Goal: Task Accomplishment & Management: Complete application form

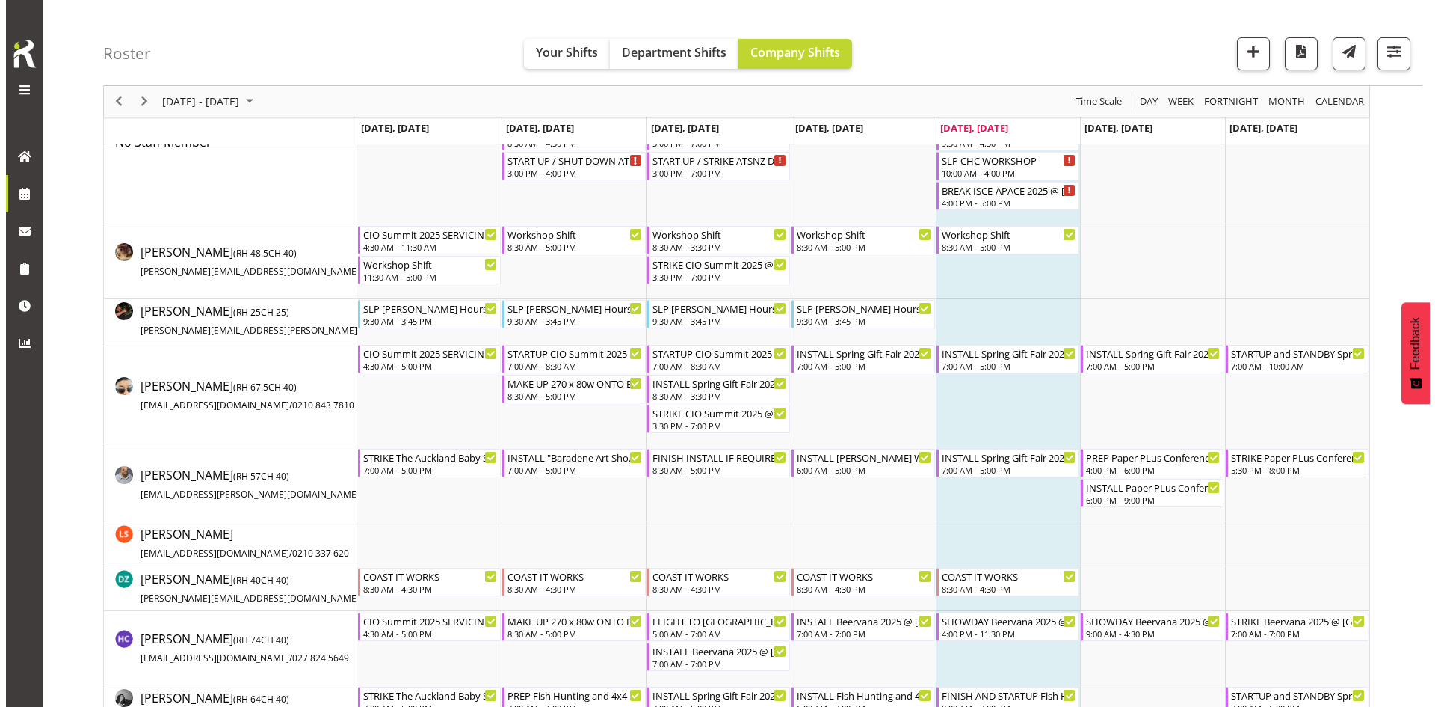
scroll to position [150, 0]
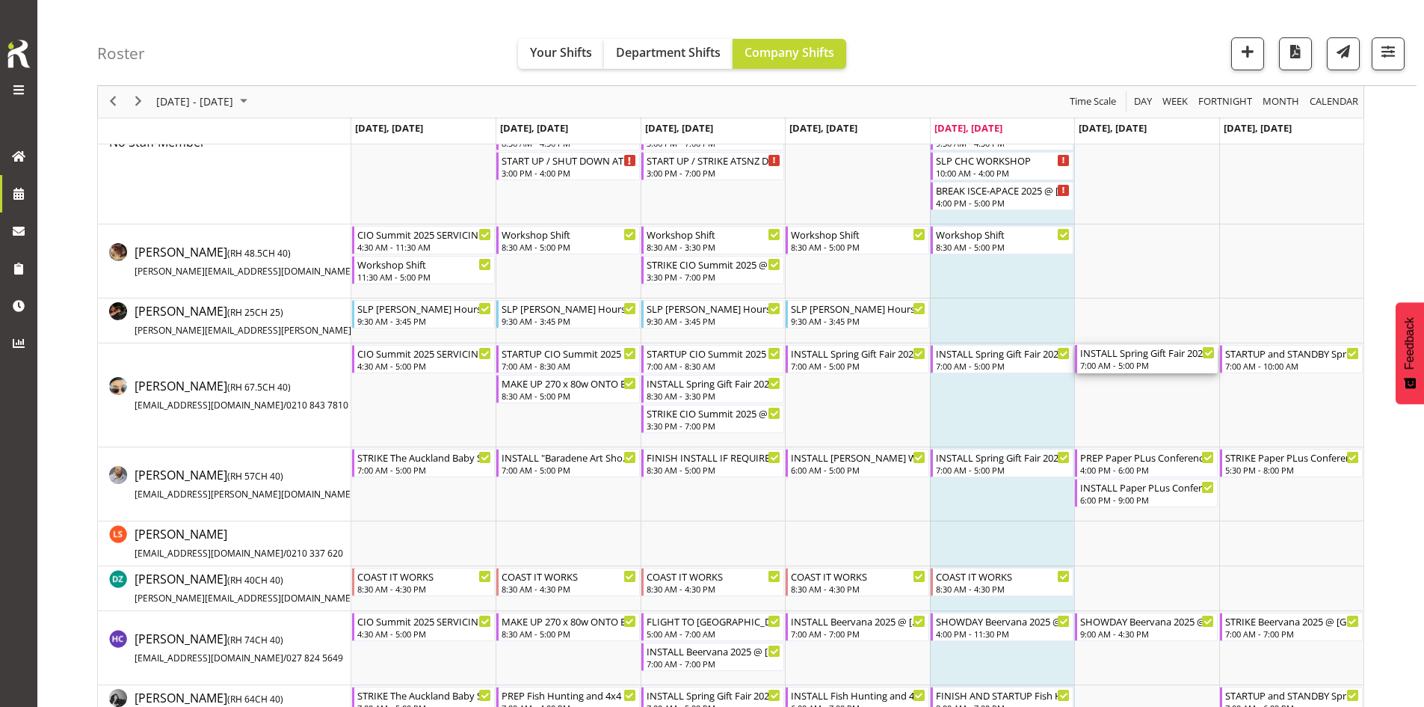
click at [1154, 346] on div "INSTALL Spring Gift Fair 2025 @ [GEOGRAPHIC_DATA]" at bounding box center [1147, 352] width 135 height 15
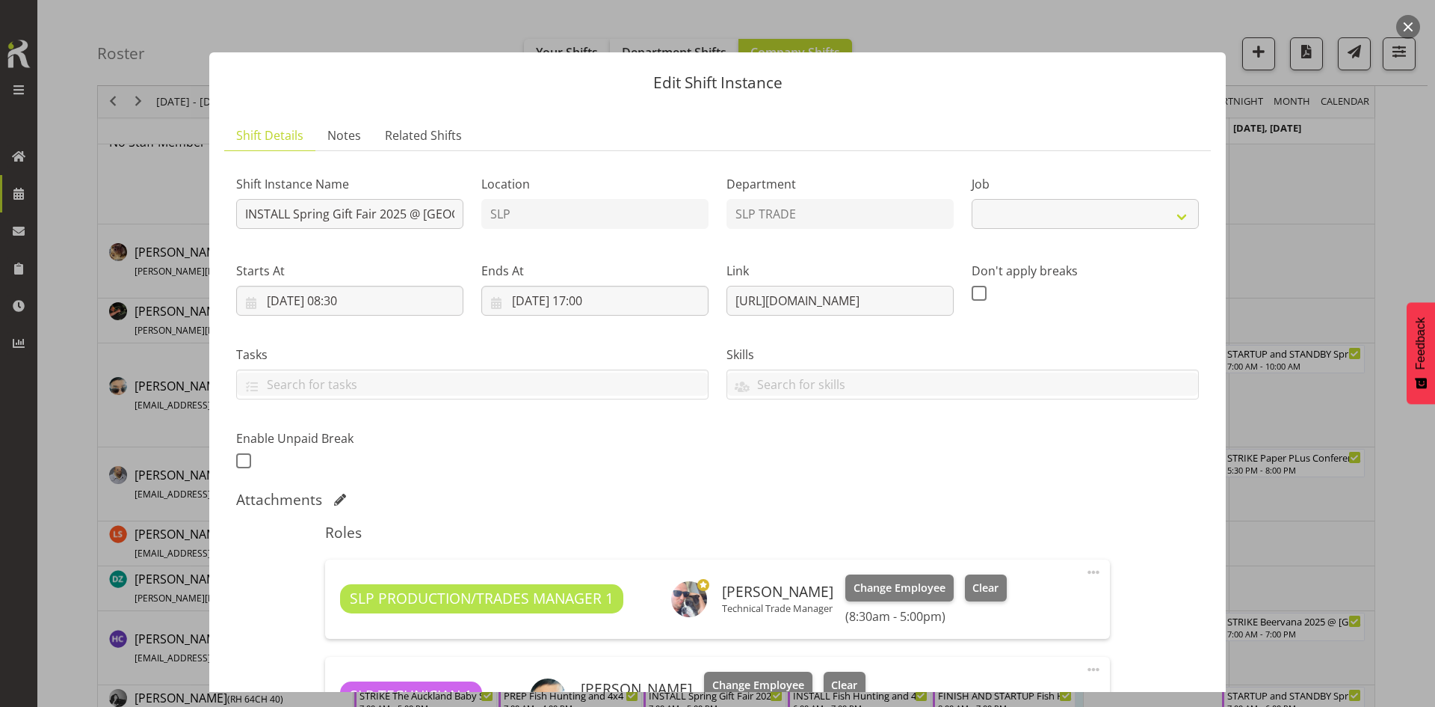
select select "9150"
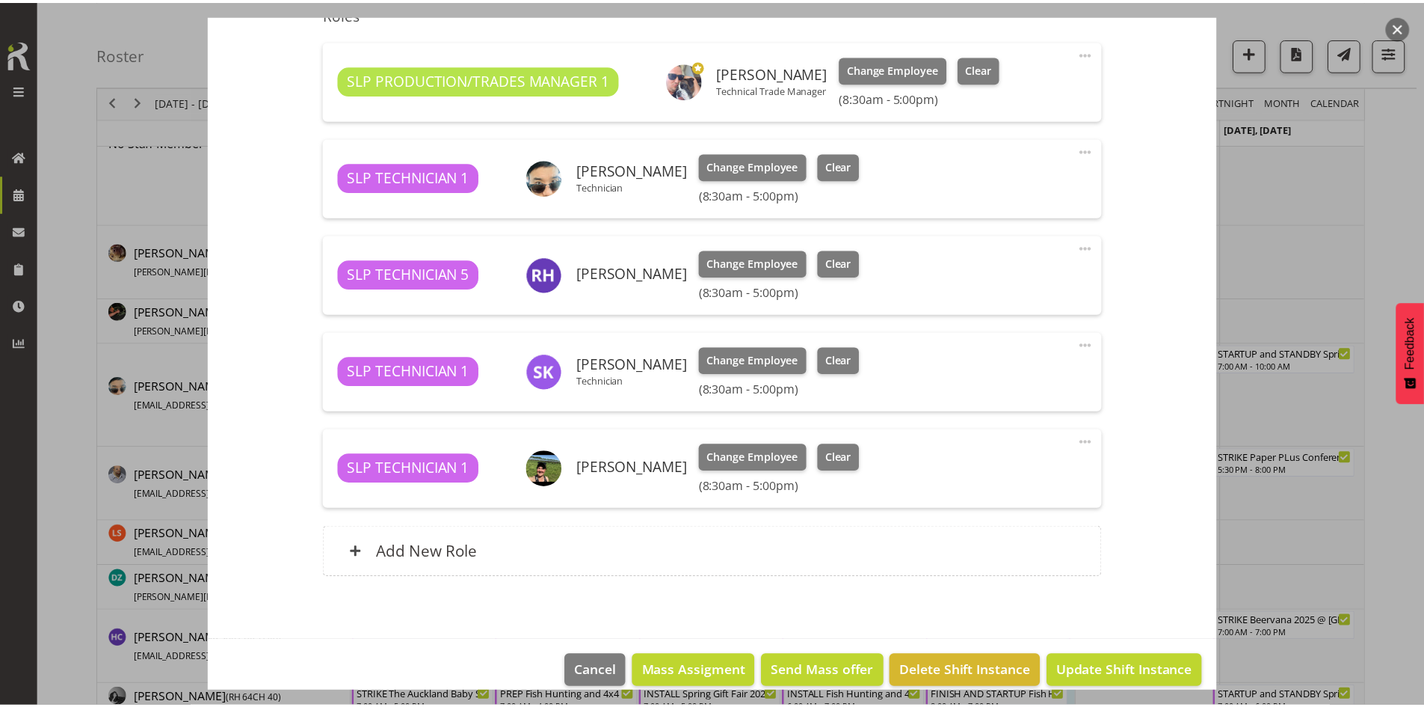
scroll to position [523, 0]
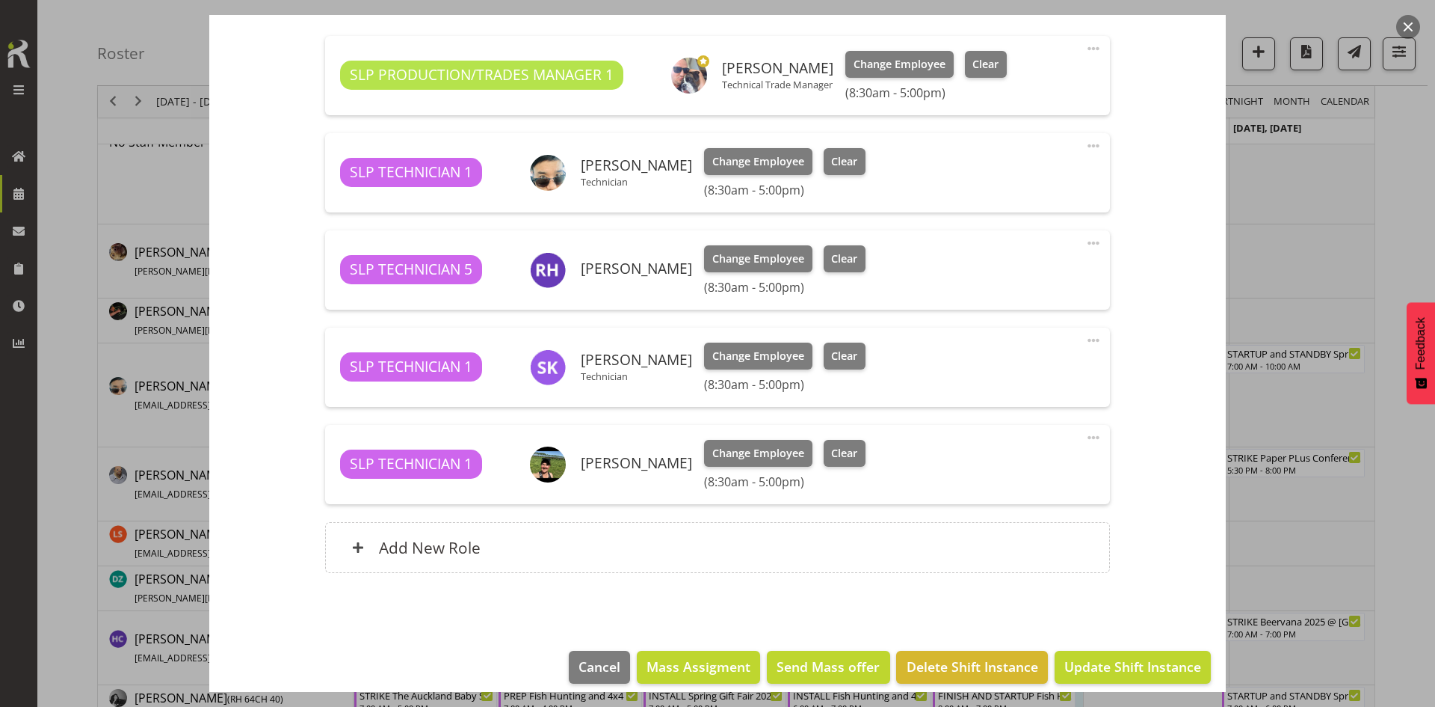
click at [1086, 342] on span at bounding box center [1094, 340] width 18 height 18
click at [1049, 366] on link "Edit" at bounding box center [1031, 373] width 144 height 27
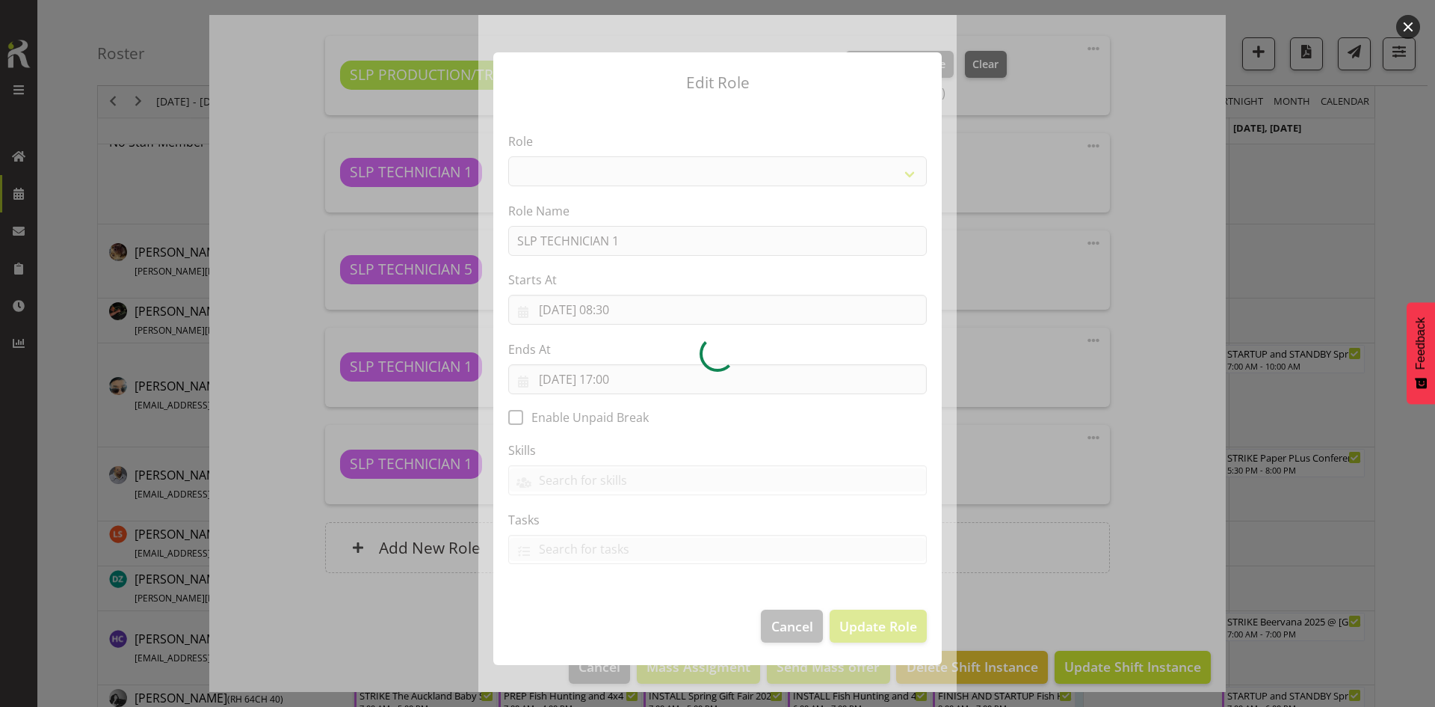
select select "123"
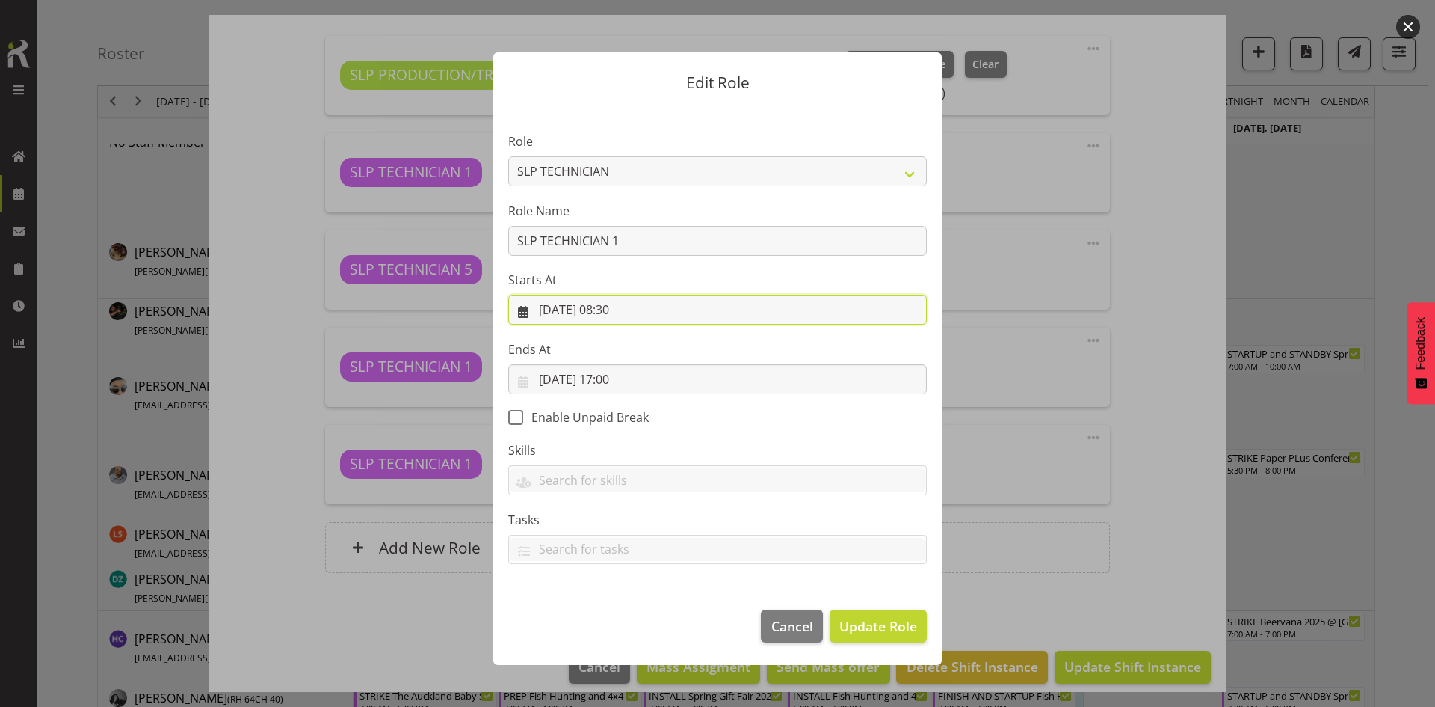
click at [632, 300] on input "[DATE] 08:30" at bounding box center [717, 310] width 419 height 30
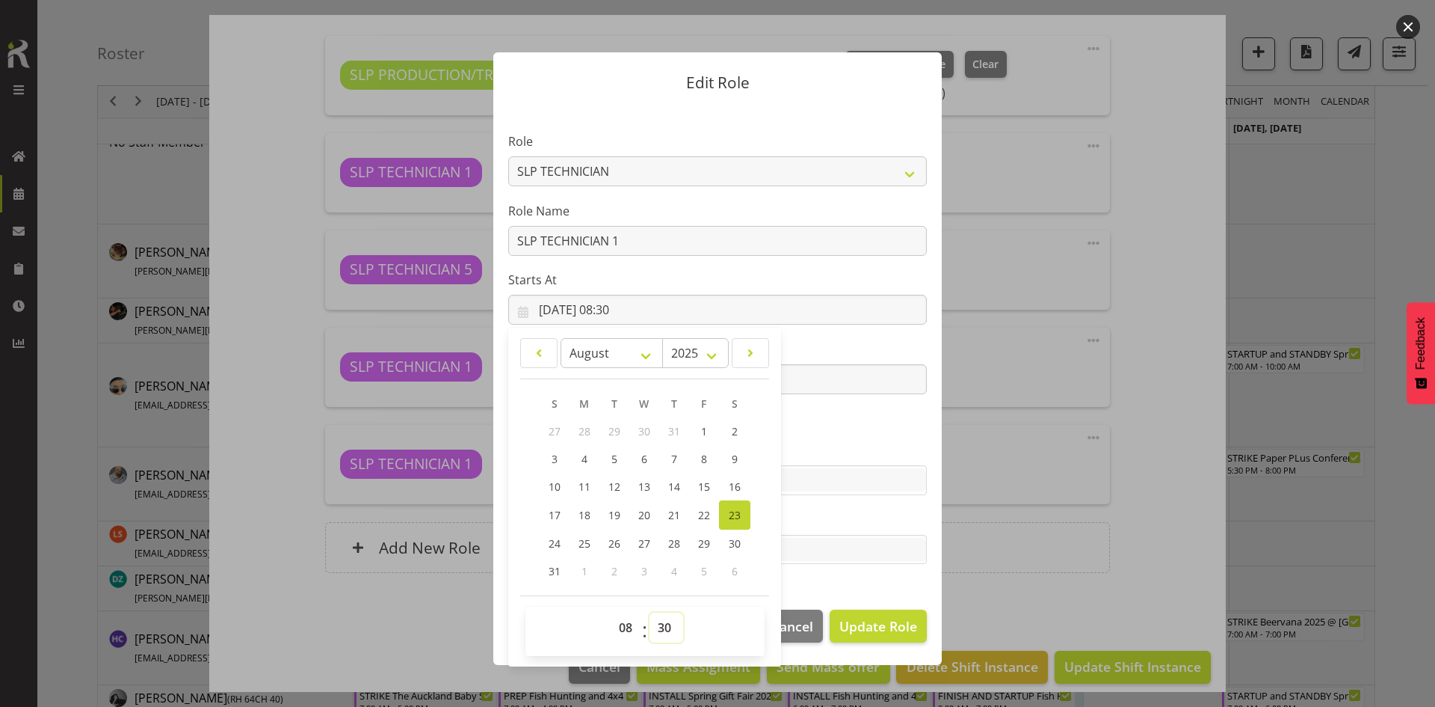
click at [654, 620] on select "00 01 02 03 04 05 06 07 08 09 10 11 12 13 14 15 16 17 18 19 20 21 22 23 24 25 2…" at bounding box center [667, 627] width 34 height 30
select select "0"
click at [650, 612] on select "00 01 02 03 04 05 06 07 08 09 10 11 12 13 14 15 16 17 18 19 20 21 22 23 24 25 2…" at bounding box center [667, 627] width 34 height 30
type input "[DATE] 08:00"
click at [868, 620] on span "Update Role" at bounding box center [879, 625] width 78 height 19
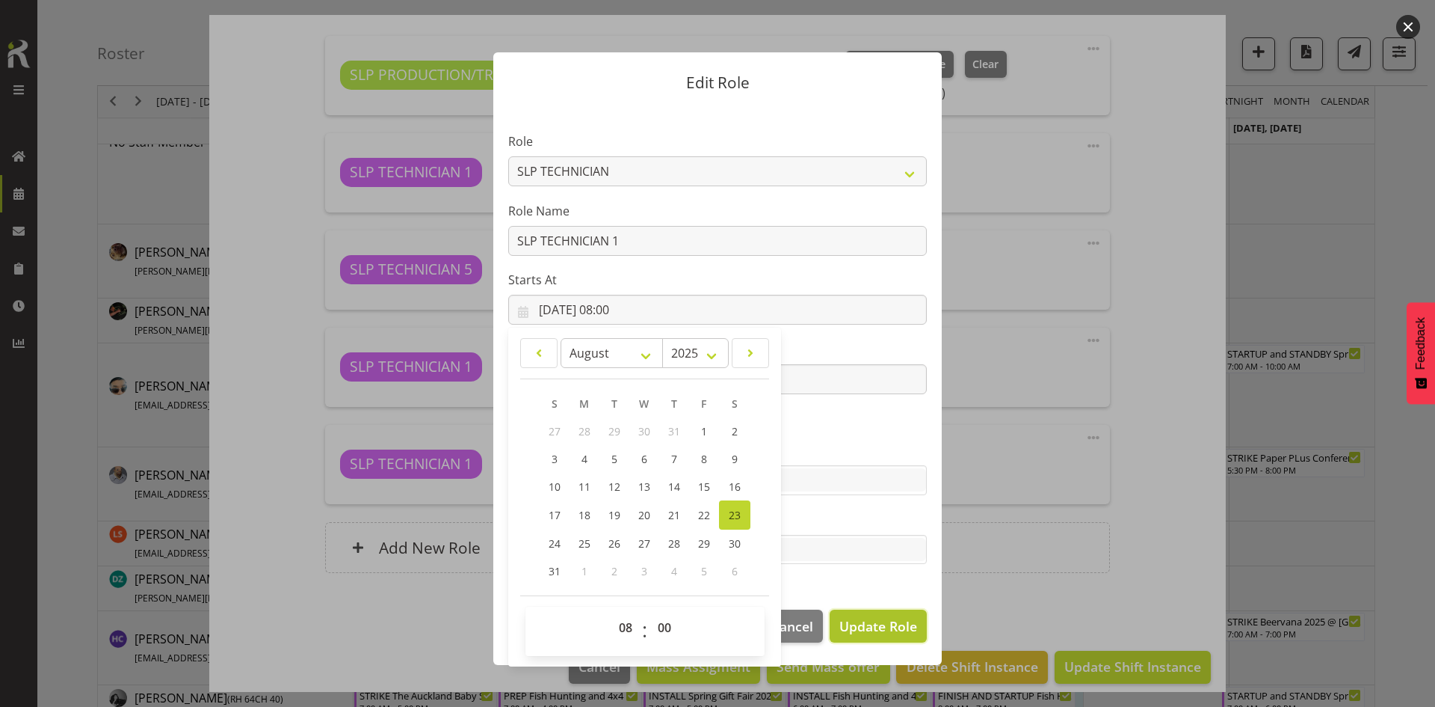
select select
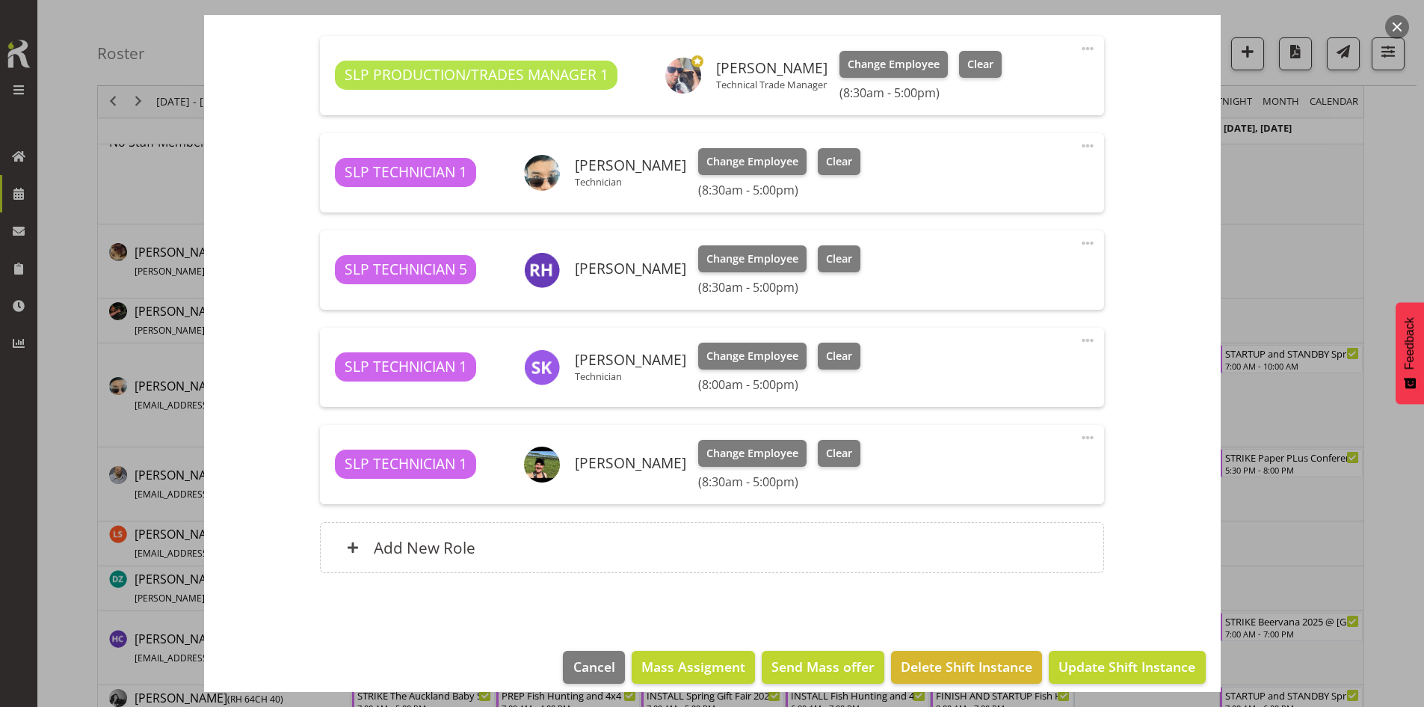
click at [1081, 432] on span at bounding box center [1088, 437] width 18 height 18
click at [1010, 460] on link "Edit" at bounding box center [1025, 470] width 144 height 27
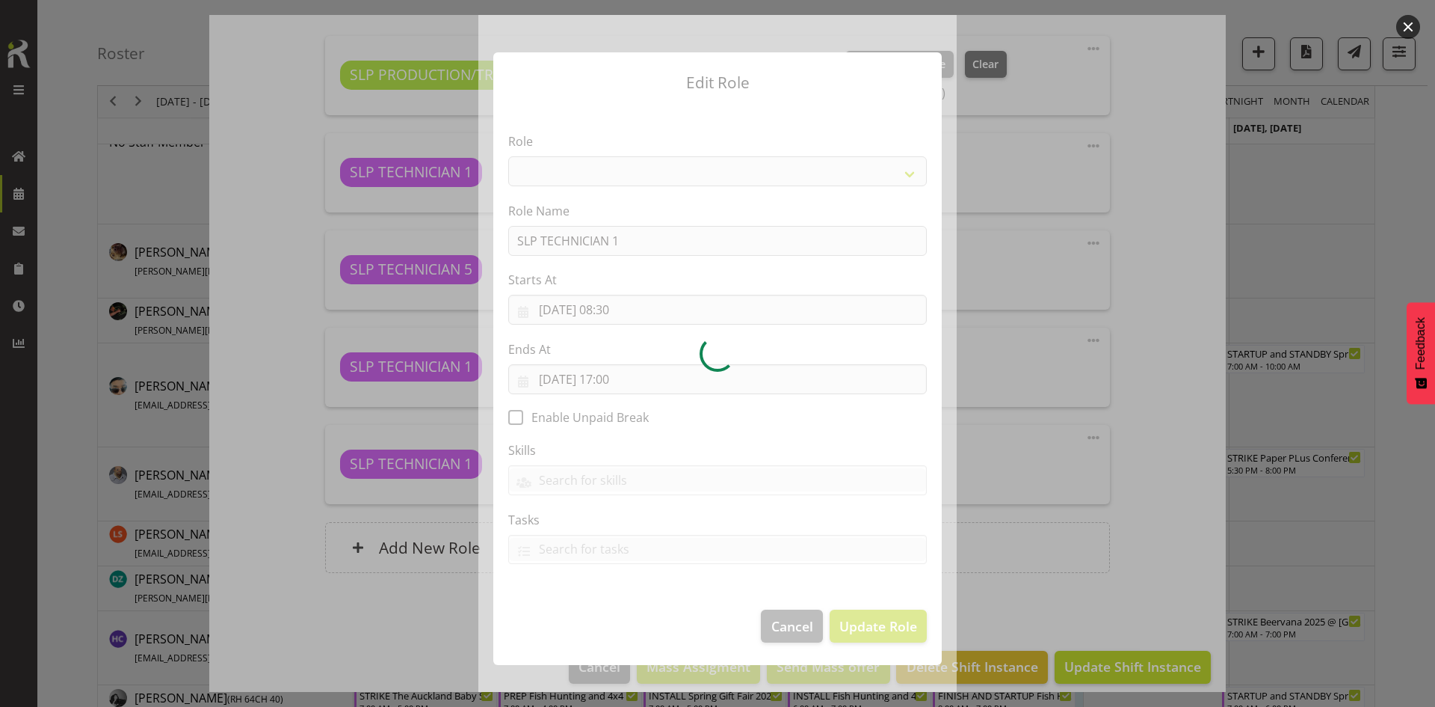
select select "123"
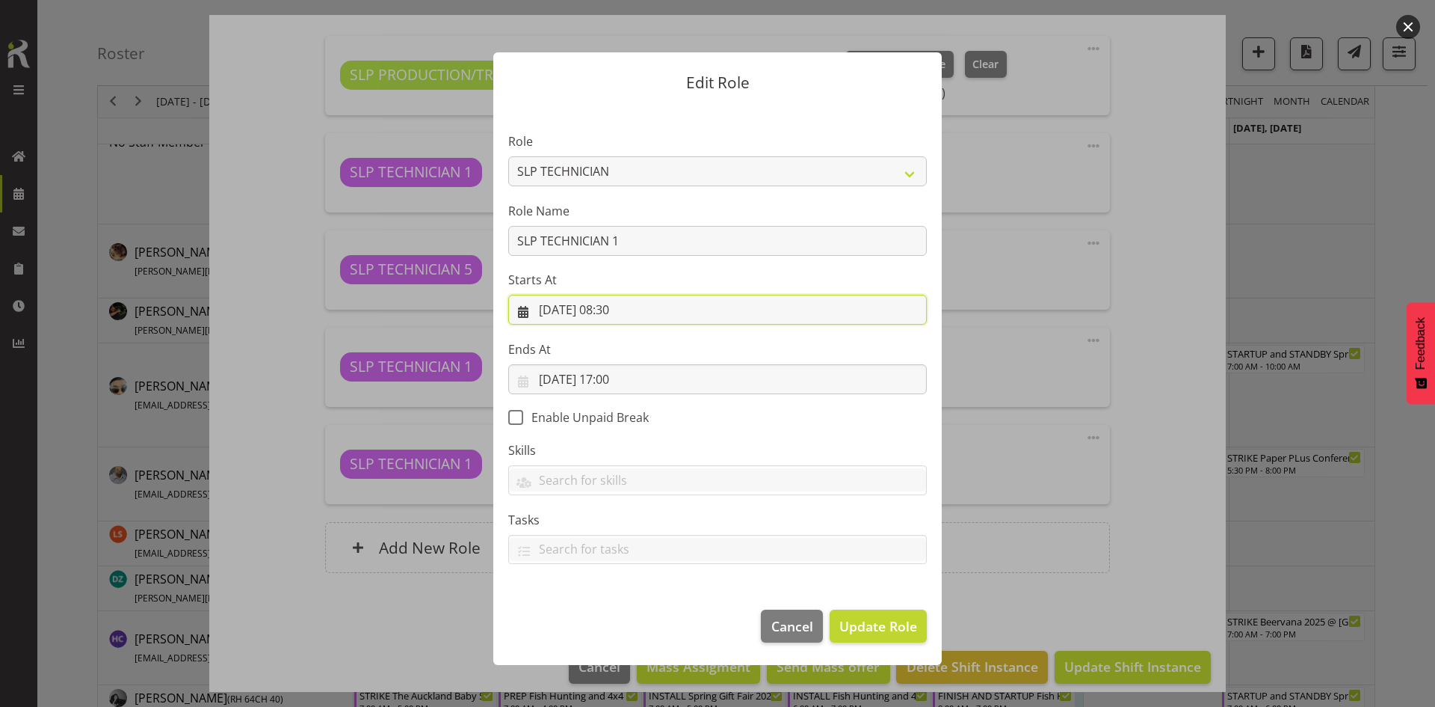
click at [695, 307] on input "[DATE] 08:30" at bounding box center [717, 310] width 419 height 30
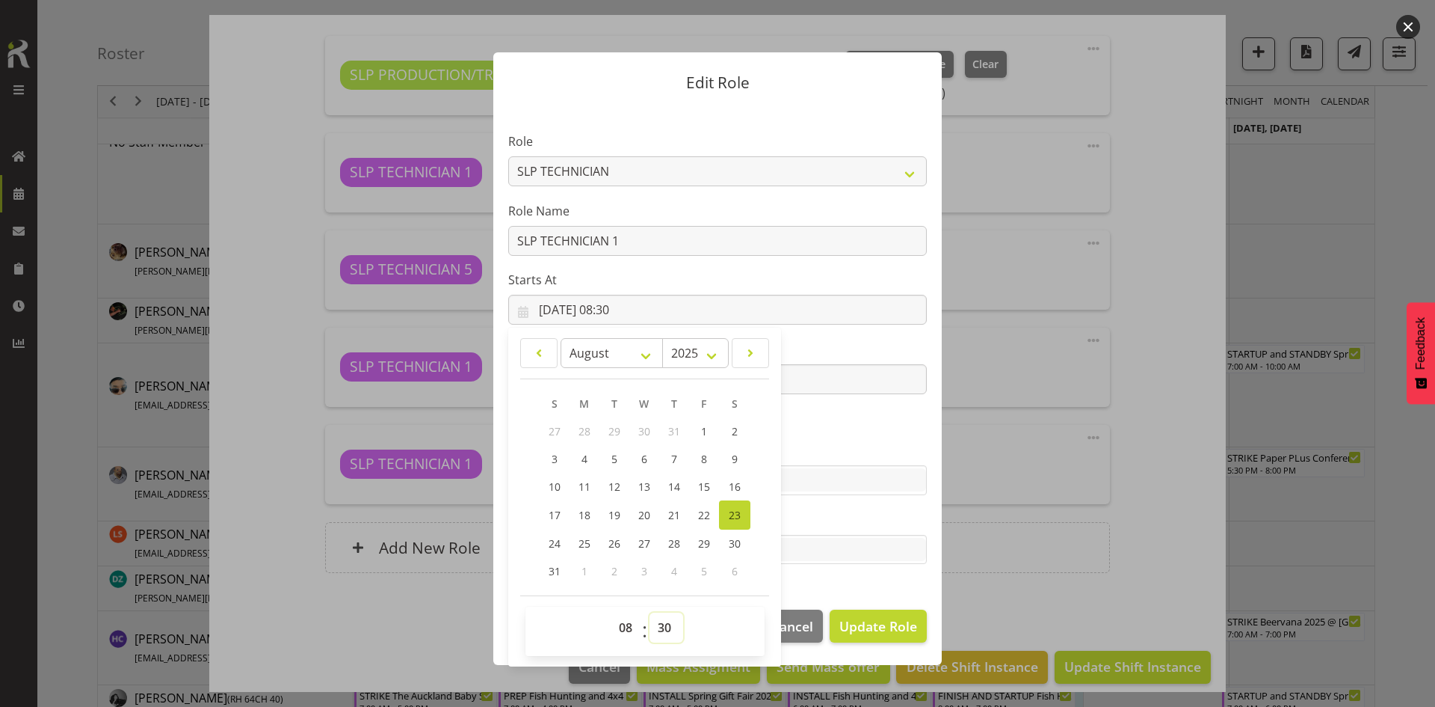
click at [662, 629] on select "00 01 02 03 04 05 06 07 08 09 10 11 12 13 14 15 16 17 18 19 20 21 22 23 24 25 2…" at bounding box center [667, 627] width 34 height 30
select select "0"
click at [650, 612] on select "00 01 02 03 04 05 06 07 08 09 10 11 12 13 14 15 16 17 18 19 20 21 22 23 24 25 2…" at bounding box center [667, 627] width 34 height 30
type input "[DATE] 08:00"
click at [876, 637] on button "Update Role" at bounding box center [878, 625] width 97 height 33
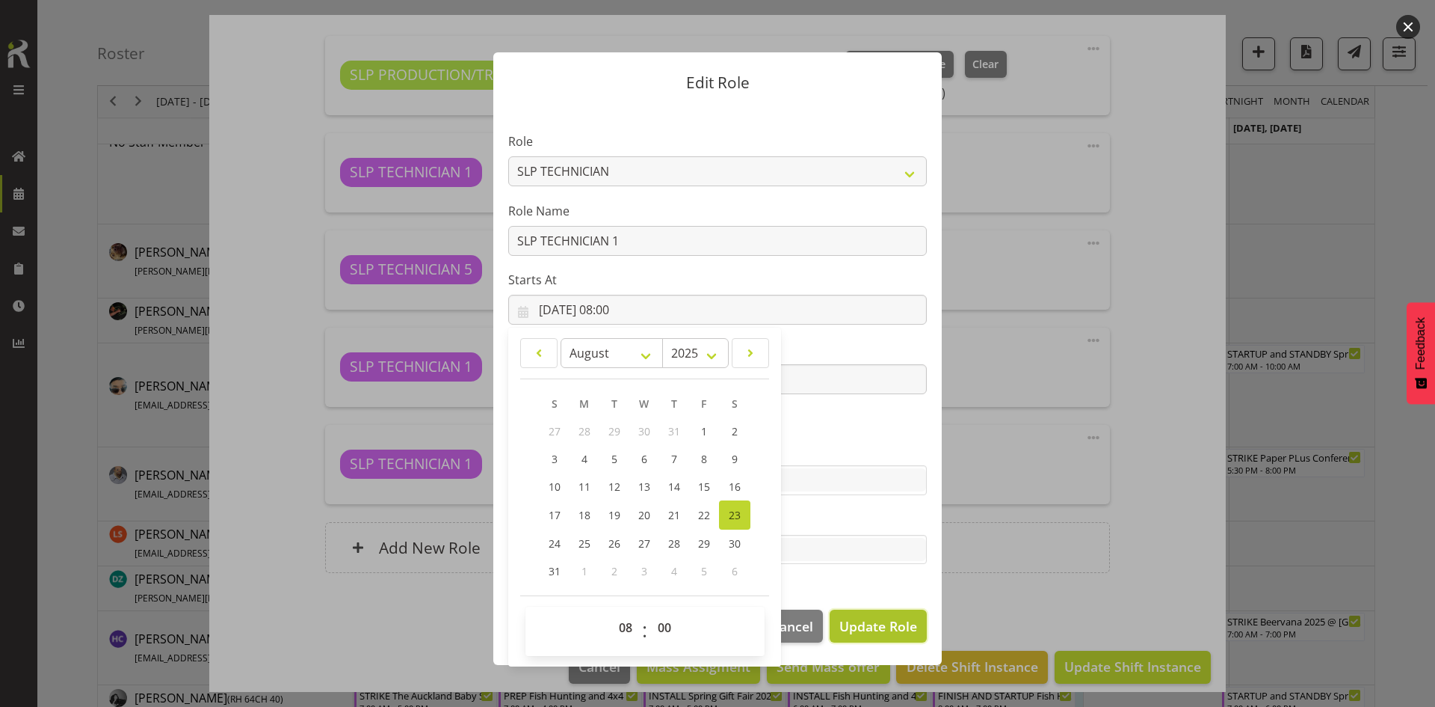
select select
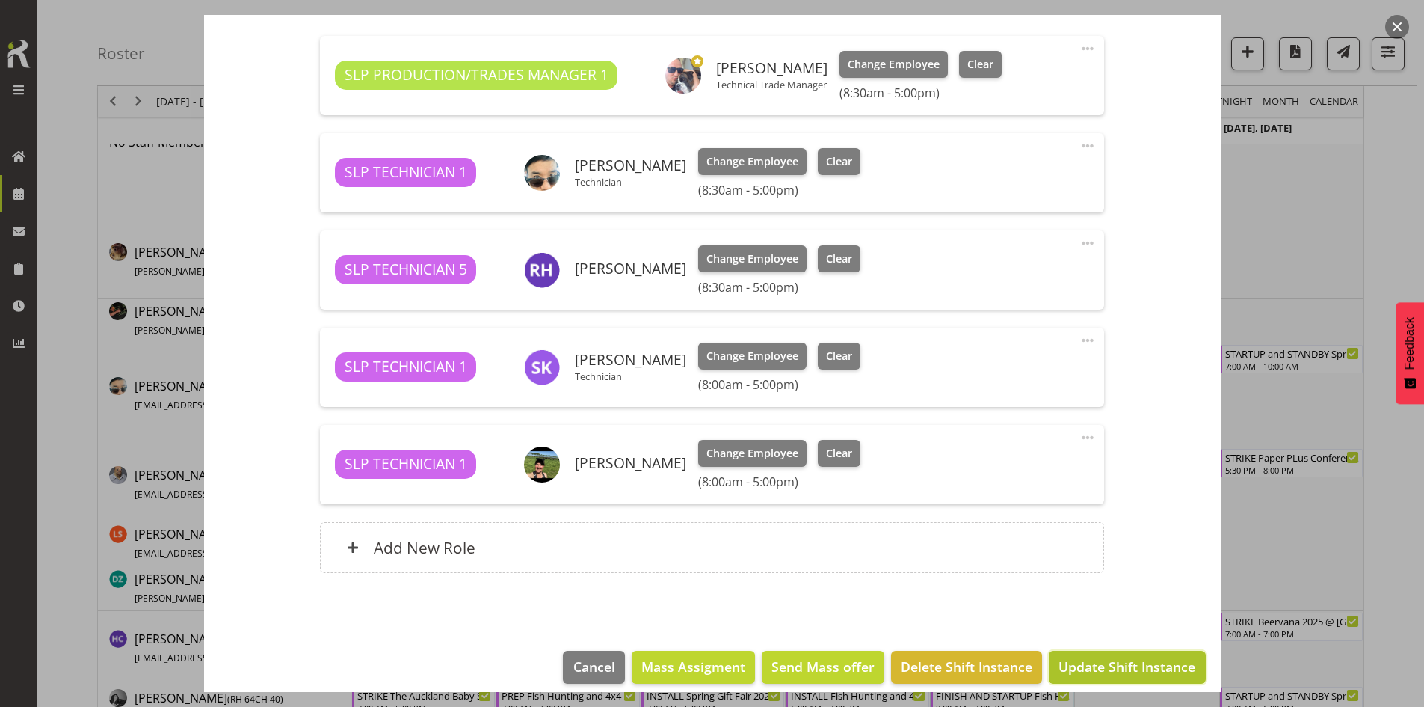
click at [1096, 681] on button "Update Shift Instance" at bounding box center [1127, 666] width 156 height 33
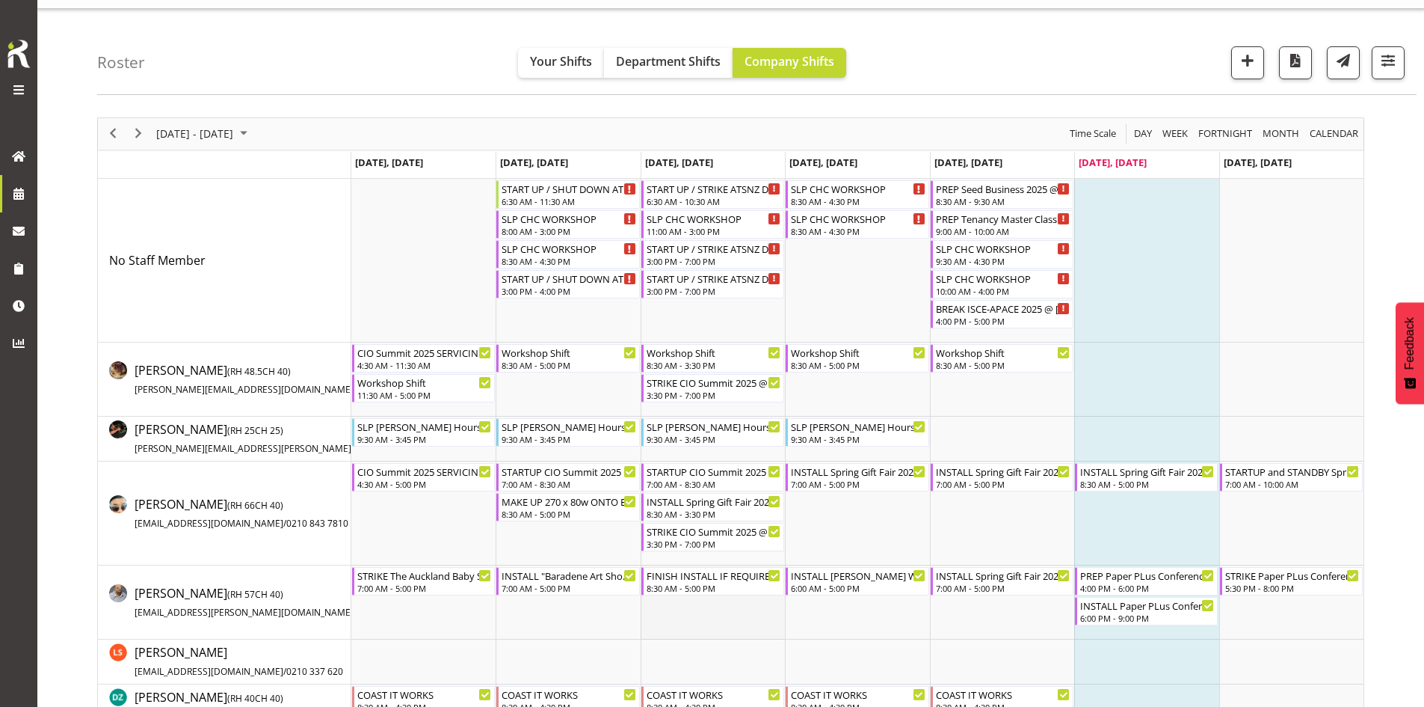
scroll to position [0, 0]
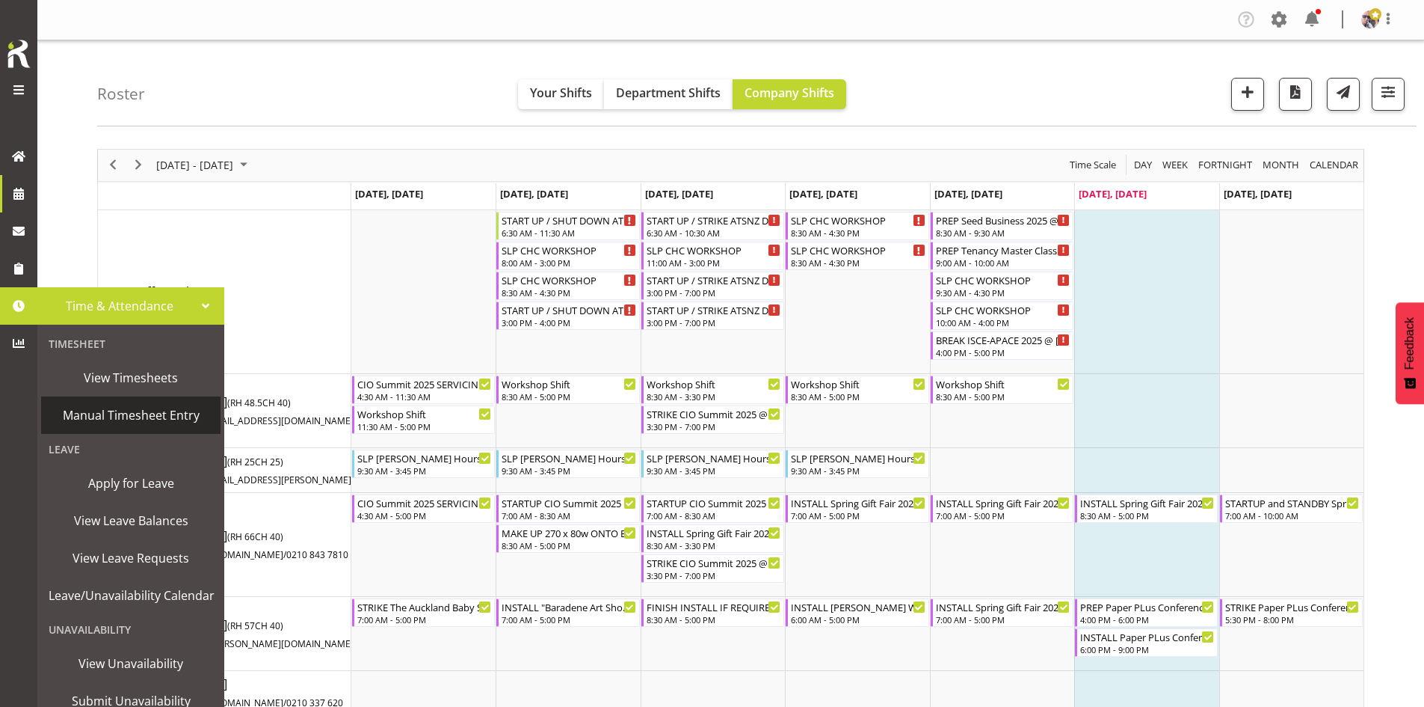
click at [122, 413] on span "Manual Timesheet Entry" at bounding box center [131, 415] width 164 height 22
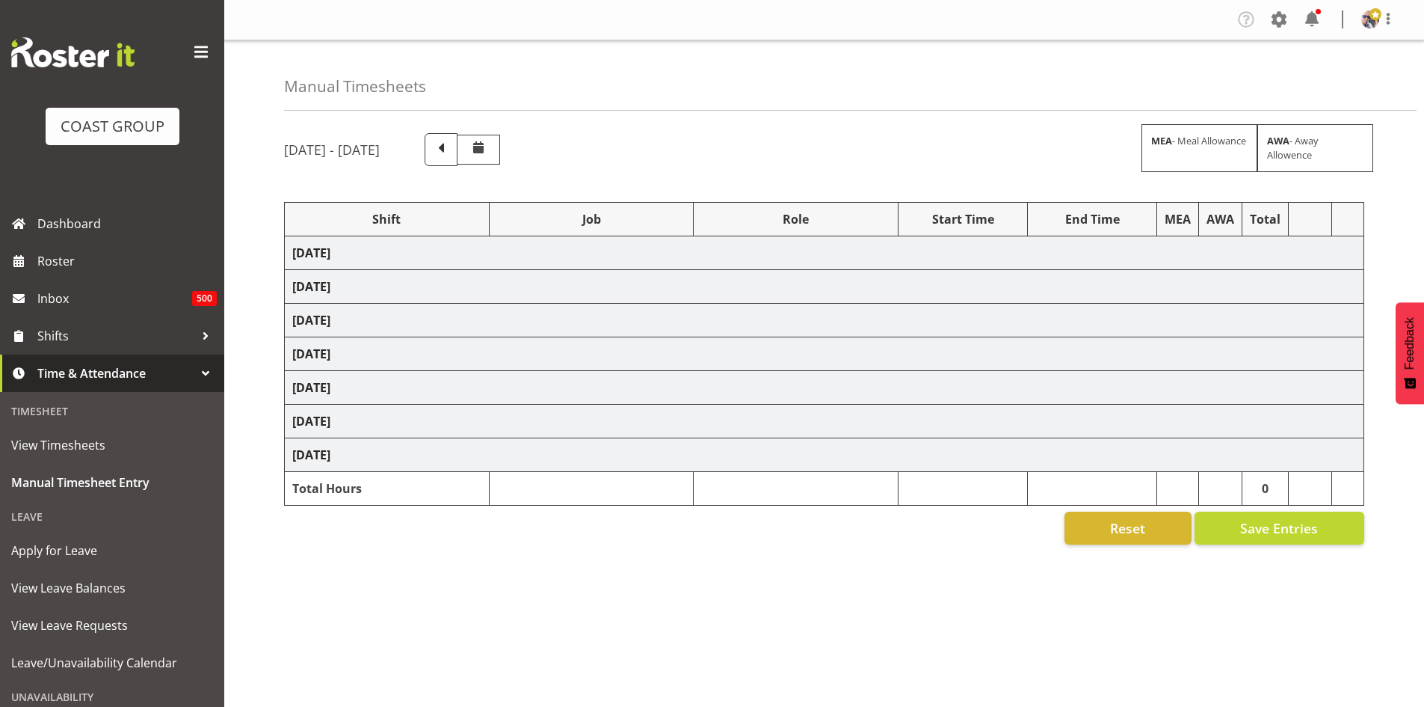
select select "66158"
select select "9150"
select select "66158"
select select "9150"
select select "66158"
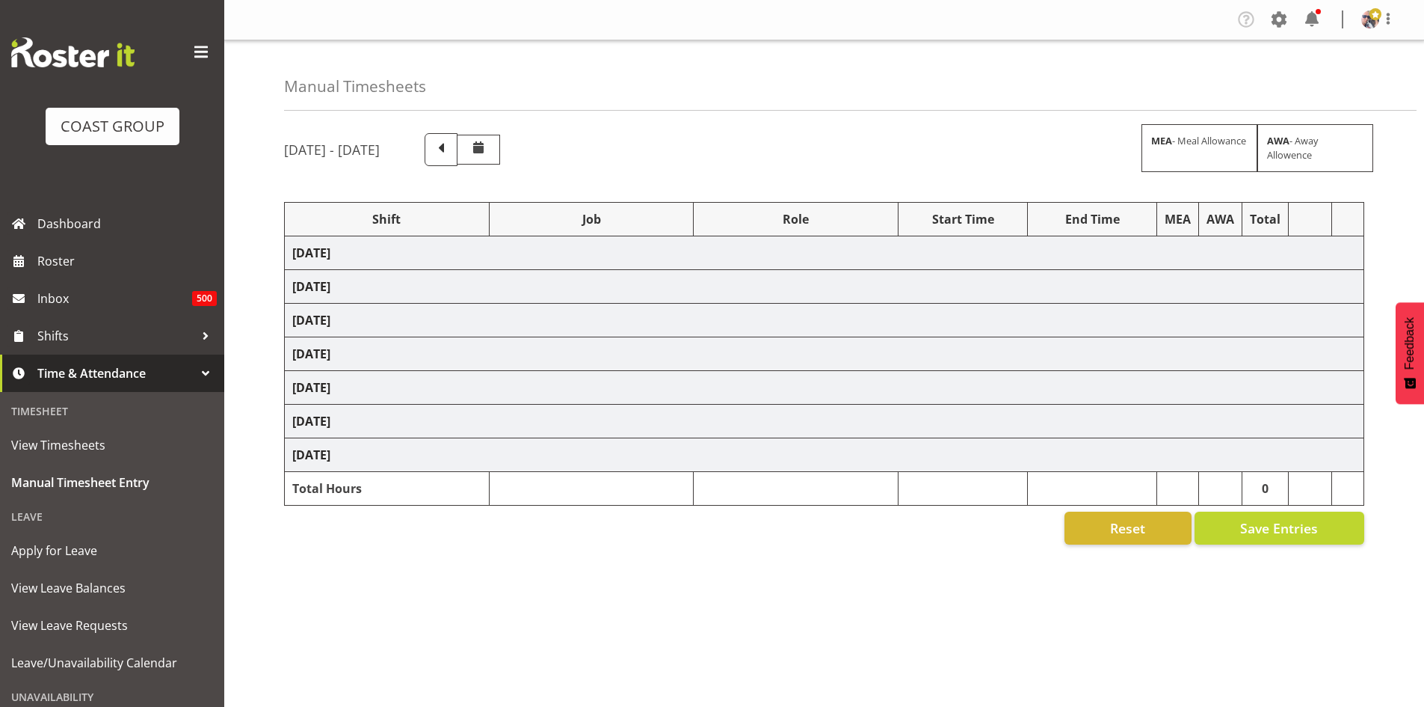
select select "9150"
select select "66158"
select select "9150"
select select "8"
select select "30"
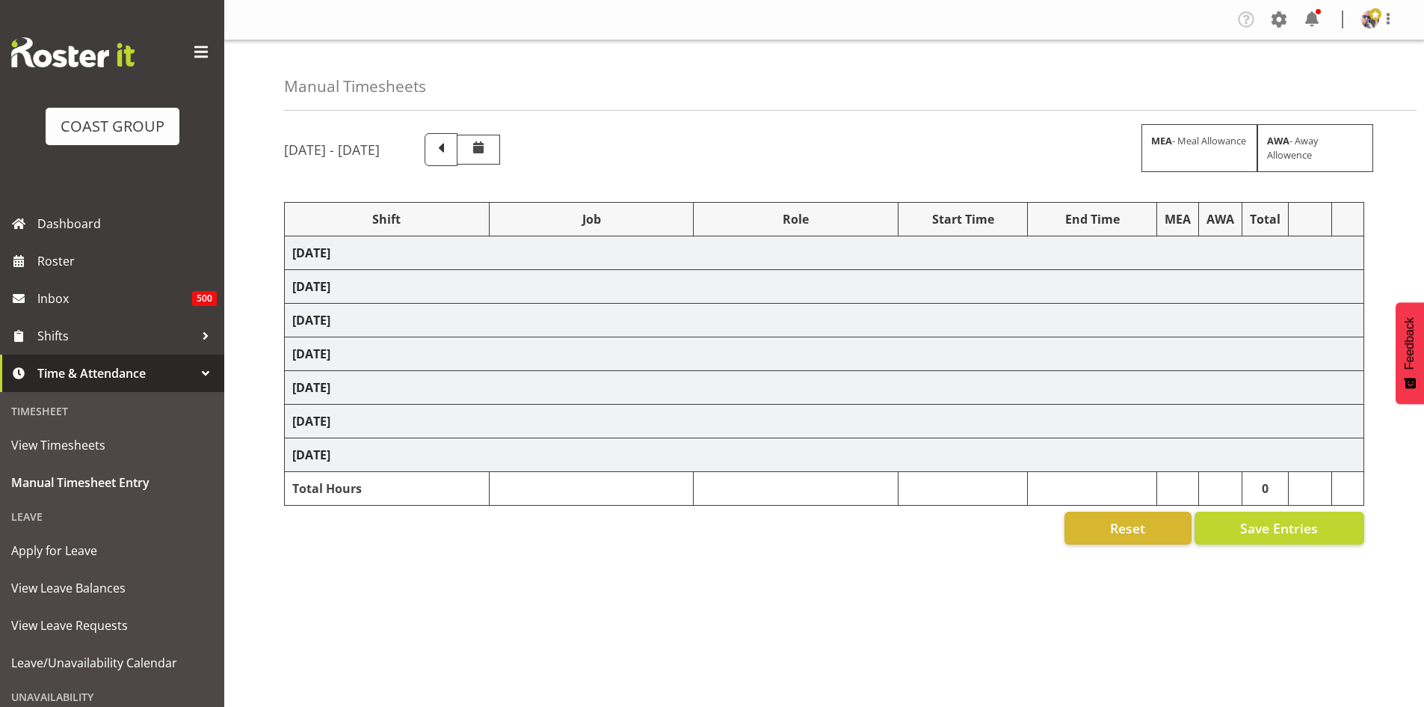
select select "66158"
select select "9150"
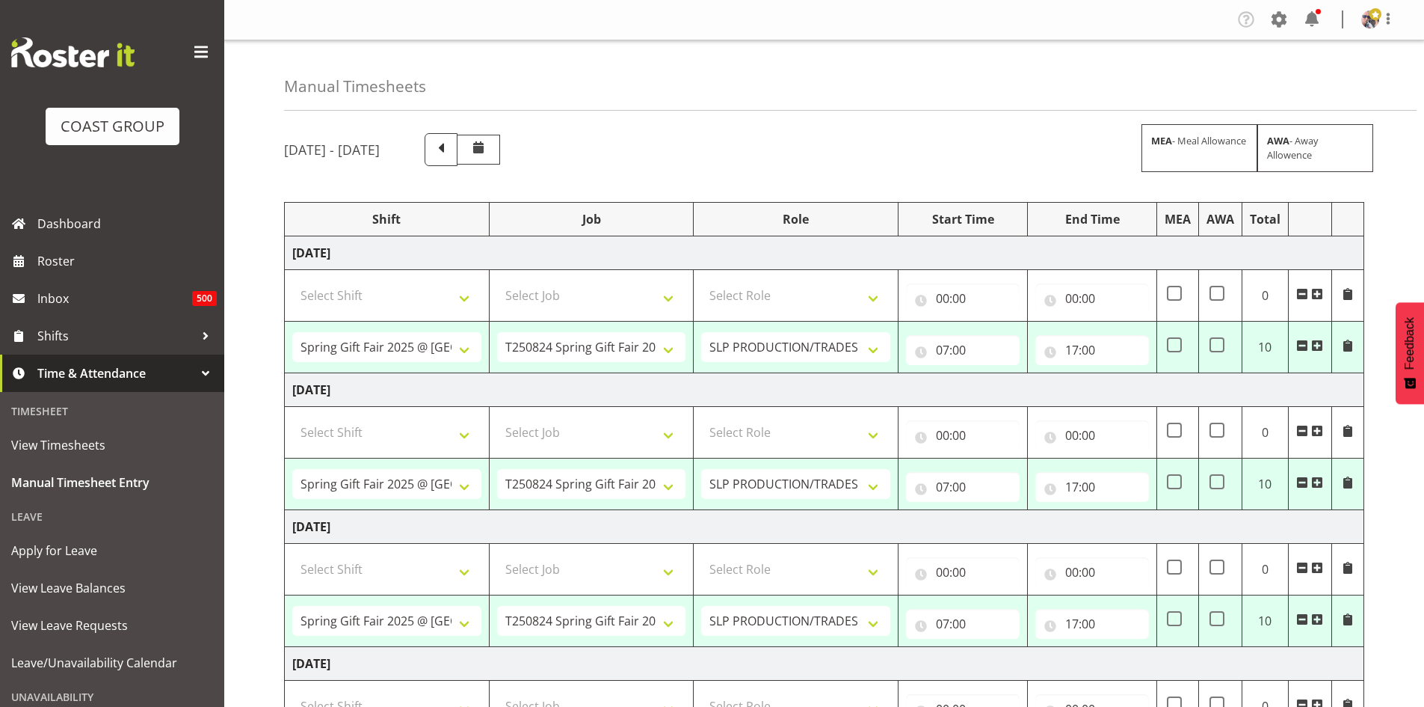
click at [192, 58] on span at bounding box center [201, 52] width 24 height 24
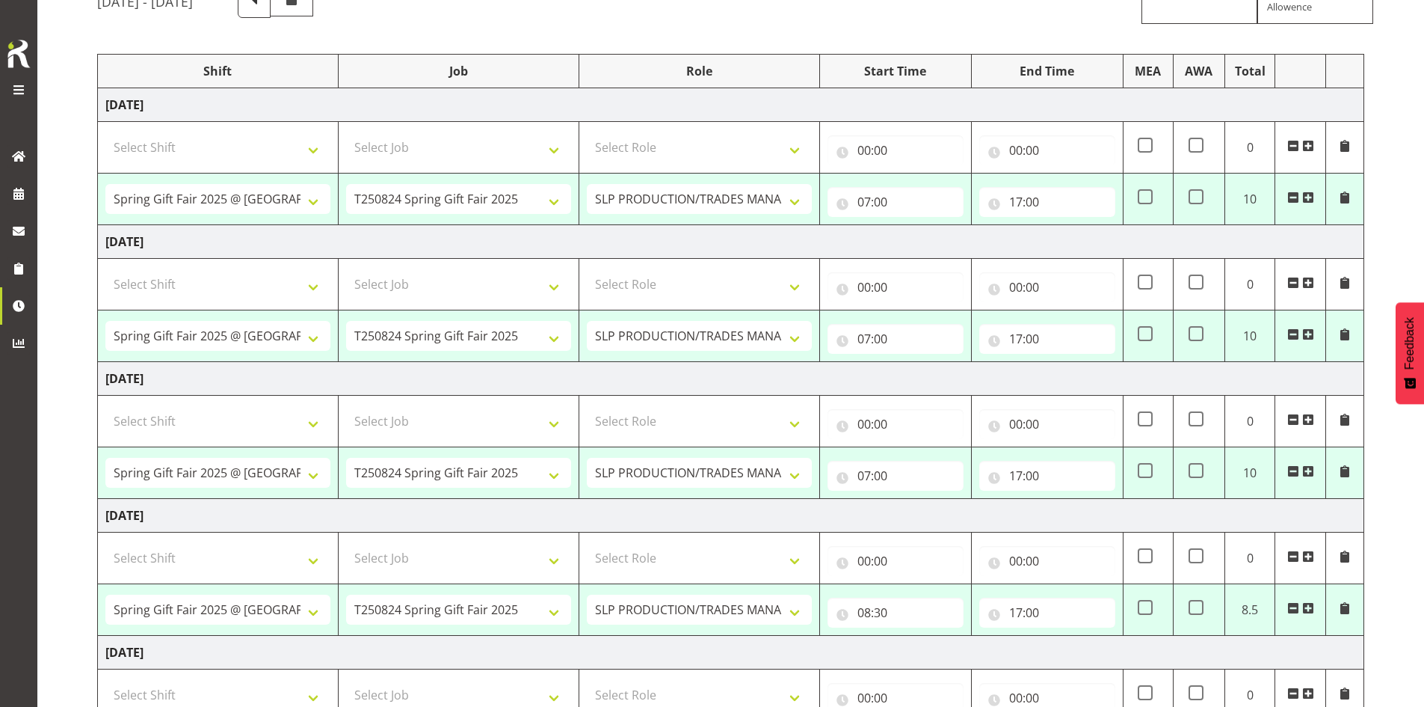
scroll to position [150, 0]
click at [926, 327] on input "07:00" at bounding box center [896, 337] width 136 height 30
click at [924, 380] on select "00 01 02 03 04 05 06 07 08 09 10 11 12 13 14 15 16 17 18 19 20 21 22 23" at bounding box center [930, 376] width 34 height 30
select select "6"
click at [913, 361] on select "00 01 02 03 04 05 06 07 08 09 10 11 12 13 14 15 16 17 18 19 20 21 22 23" at bounding box center [930, 376] width 34 height 30
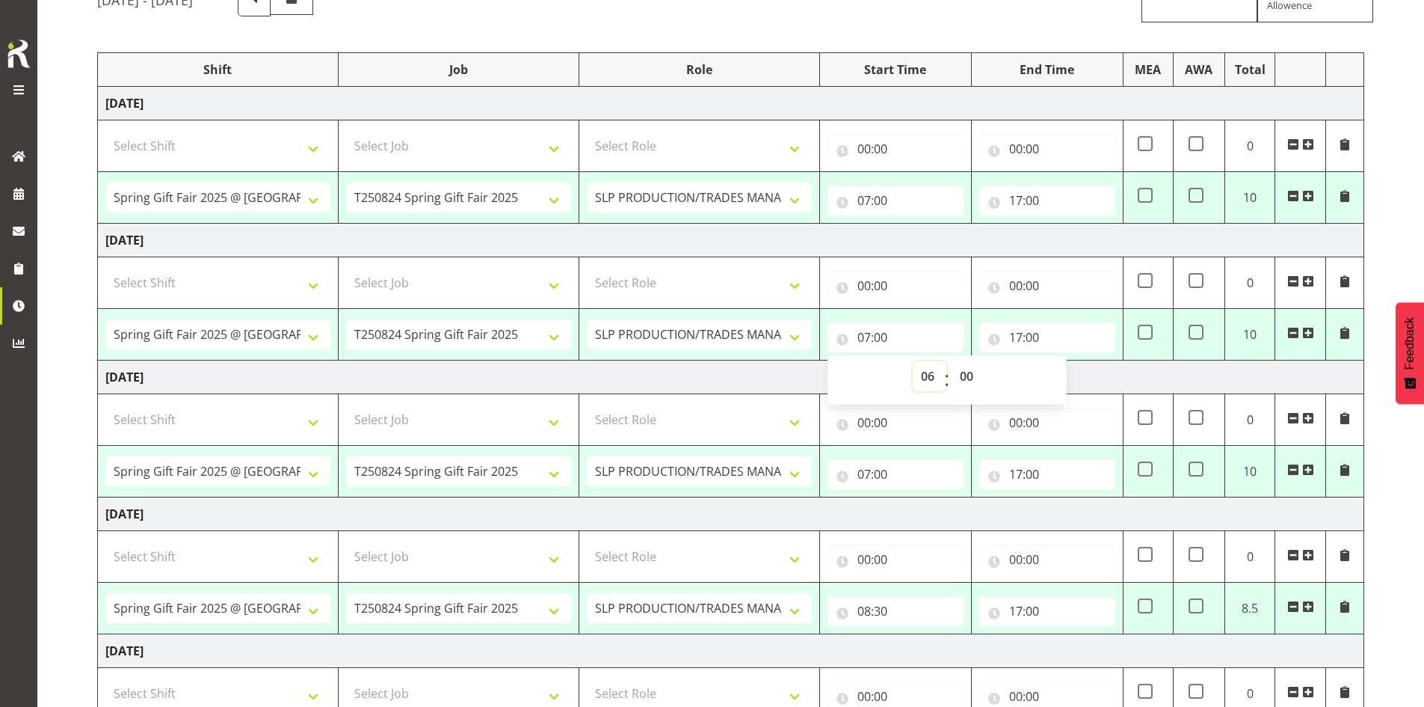
type input "06:00"
click at [1052, 350] on input "17:00" at bounding box center [1047, 337] width 136 height 30
click at [1096, 393] on span ":" at bounding box center [1098, 379] width 5 height 37
click at [1088, 386] on select "00 01 02 03 04 05 06 07 08 09 10 11 12 13 14 15 16 17 18 19 20 21 22 23" at bounding box center [1082, 376] width 34 height 30
select select "19"
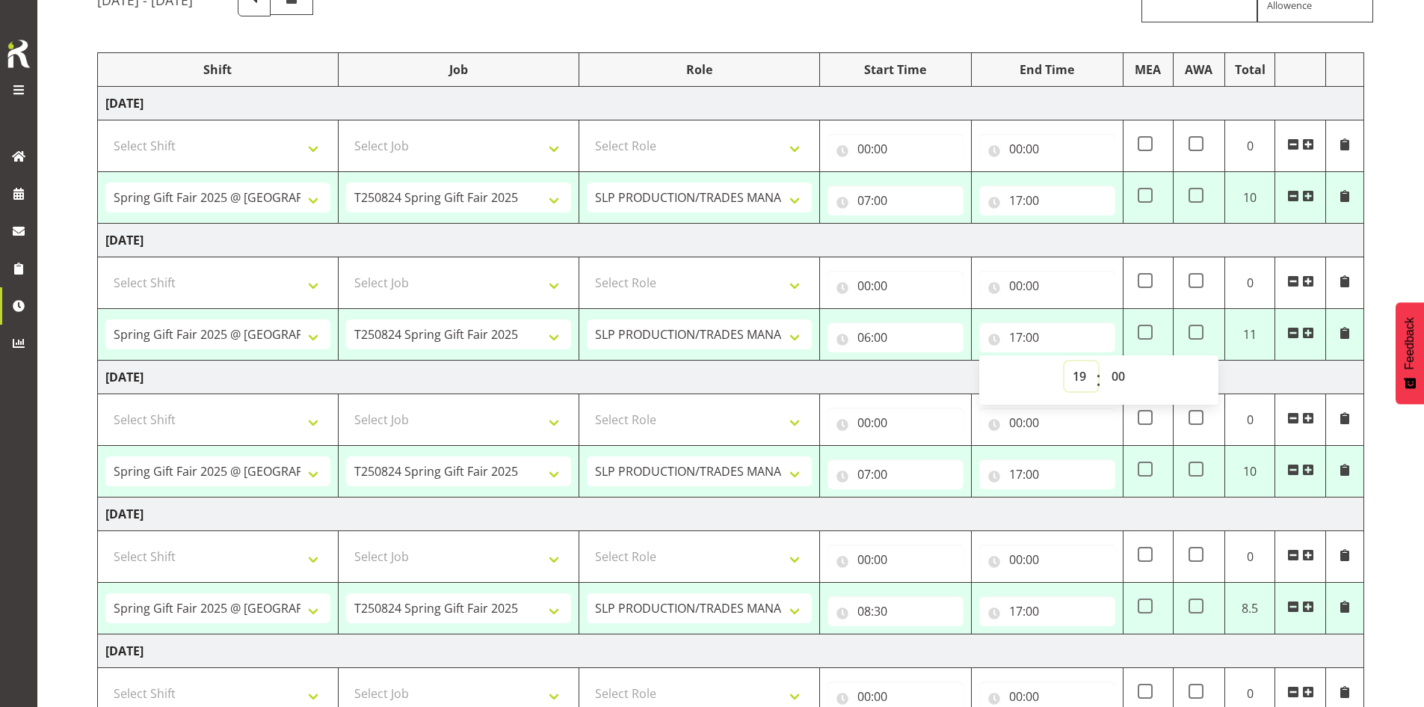
click at [1065, 361] on select "00 01 02 03 04 05 06 07 08 09 10 11 12 13 14 15 16 17 18 19 20 21 22 23" at bounding box center [1082, 376] width 34 height 30
type input "19:00"
click at [1019, 238] on td "Thursday 21st August 2025" at bounding box center [731, 241] width 1267 height 34
click at [1050, 470] on input "17:00" at bounding box center [1047, 474] width 136 height 30
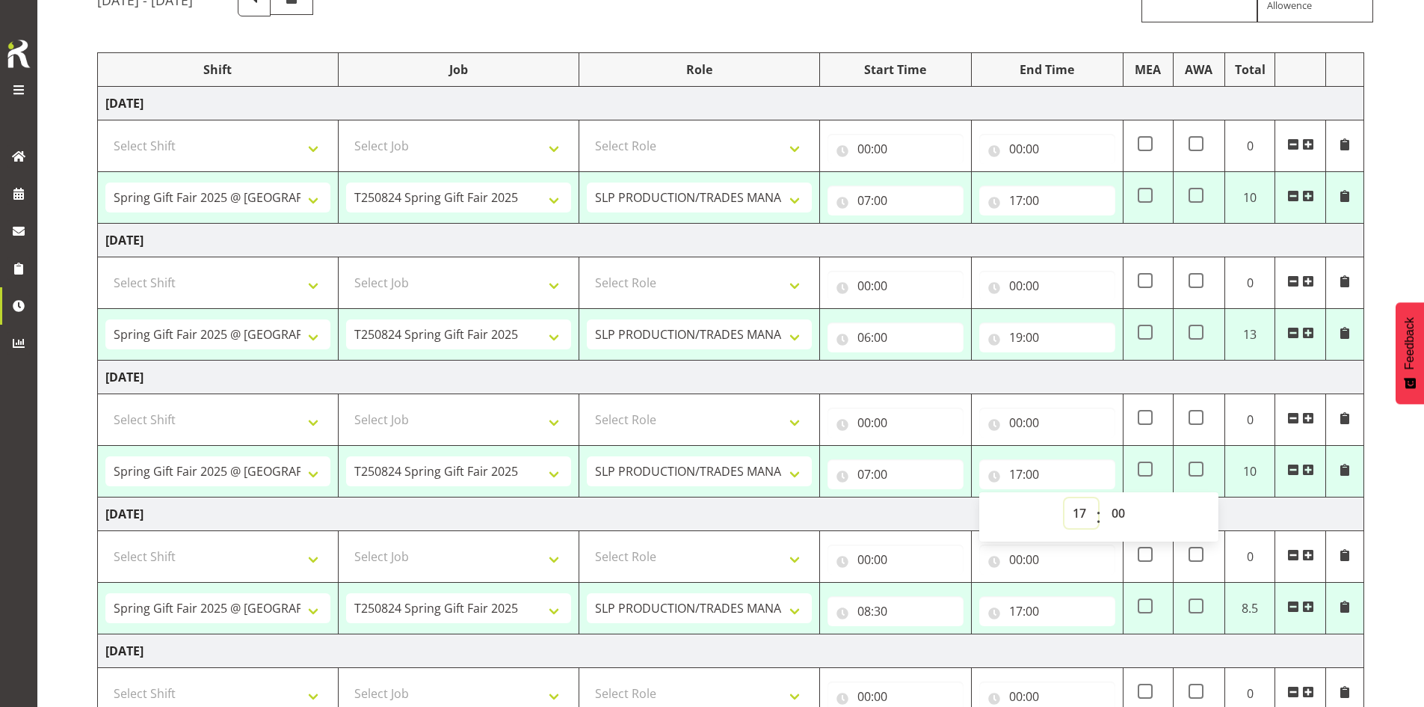
click at [1084, 513] on select "00 01 02 03 04 05 06 07 08 09 10 11 12 13 14 15 16 17 18 19 20 21 22 23" at bounding box center [1082, 513] width 34 height 30
select select "18"
click at [1065, 498] on select "00 01 02 03 04 05 06 07 08 09 10 11 12 13 14 15 16 17 18 19 20 21 22 23" at bounding box center [1082, 513] width 34 height 30
type input "18:00"
click at [1060, 385] on td "Friday 22nd August 2025" at bounding box center [731, 377] width 1267 height 34
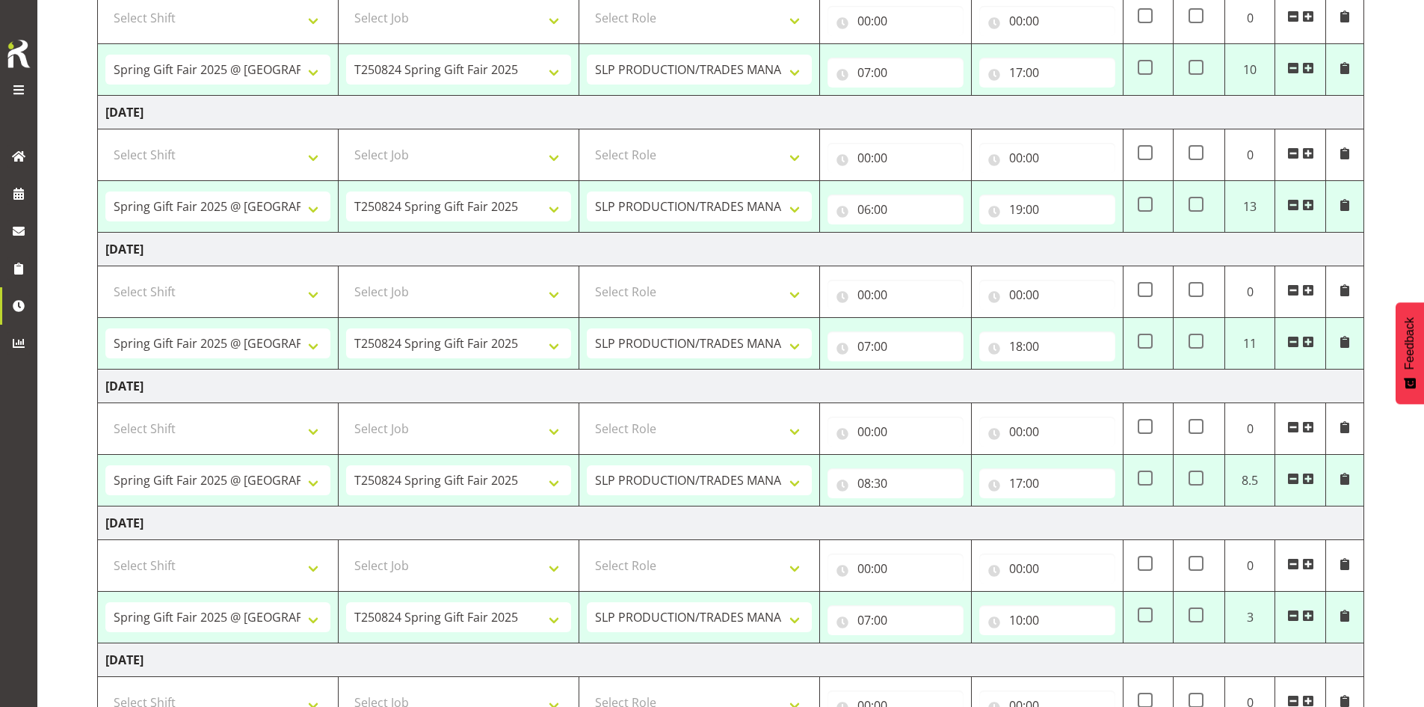
scroll to position [299, 0]
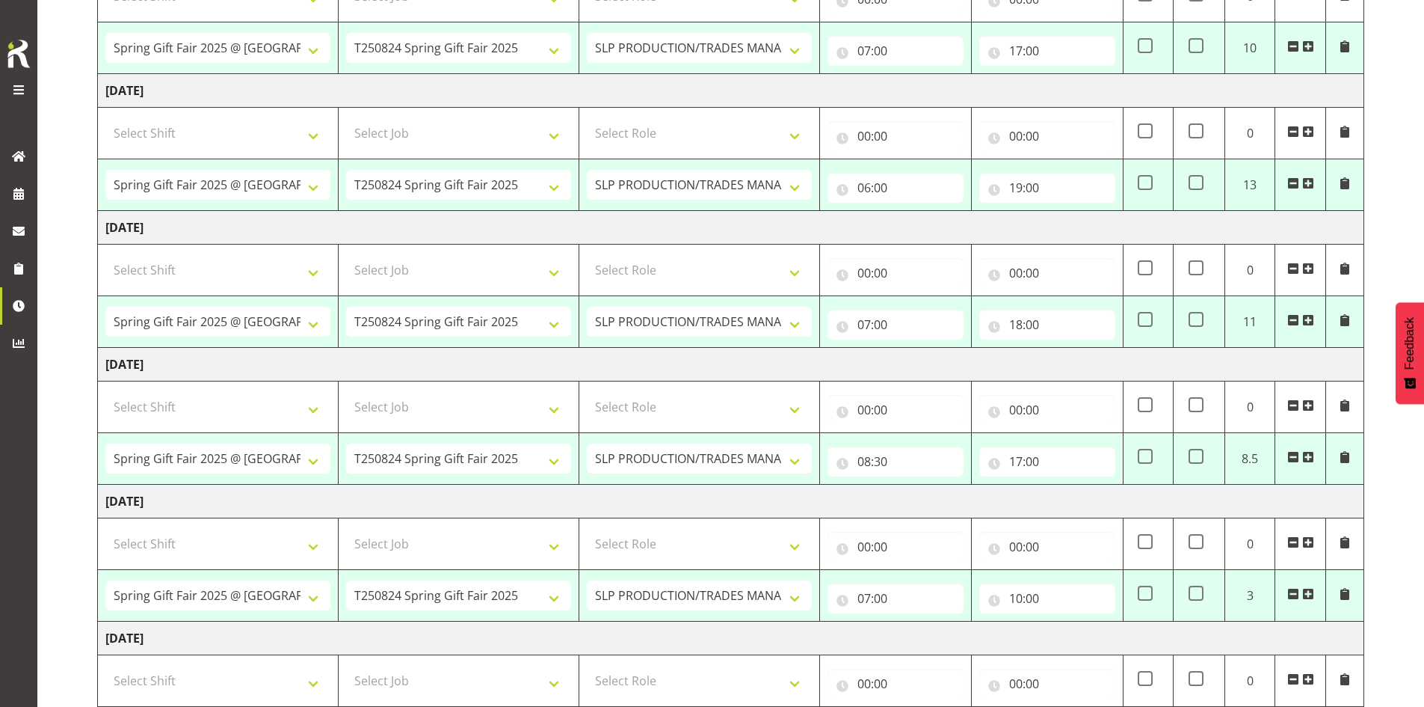
click at [880, 446] on div "08:30 00 01 02 03 04 05 06 07 08 09 10 11 12 13 14 15 16 17 18 19 20 21 22 23 :…" at bounding box center [896, 458] width 136 height 36
click at [882, 467] on input "08:30" at bounding box center [896, 461] width 136 height 30
click at [926, 502] on select "00 01 02 03 04 05 06 07 08 09 10 11 12 13 14 15 16 17 18 19 20 21 22 23" at bounding box center [930, 500] width 34 height 30
select select "7"
click at [913, 485] on select "00 01 02 03 04 05 06 07 08 09 10 11 12 13 14 15 16 17 18 19 20 21 22 23" at bounding box center [930, 500] width 34 height 30
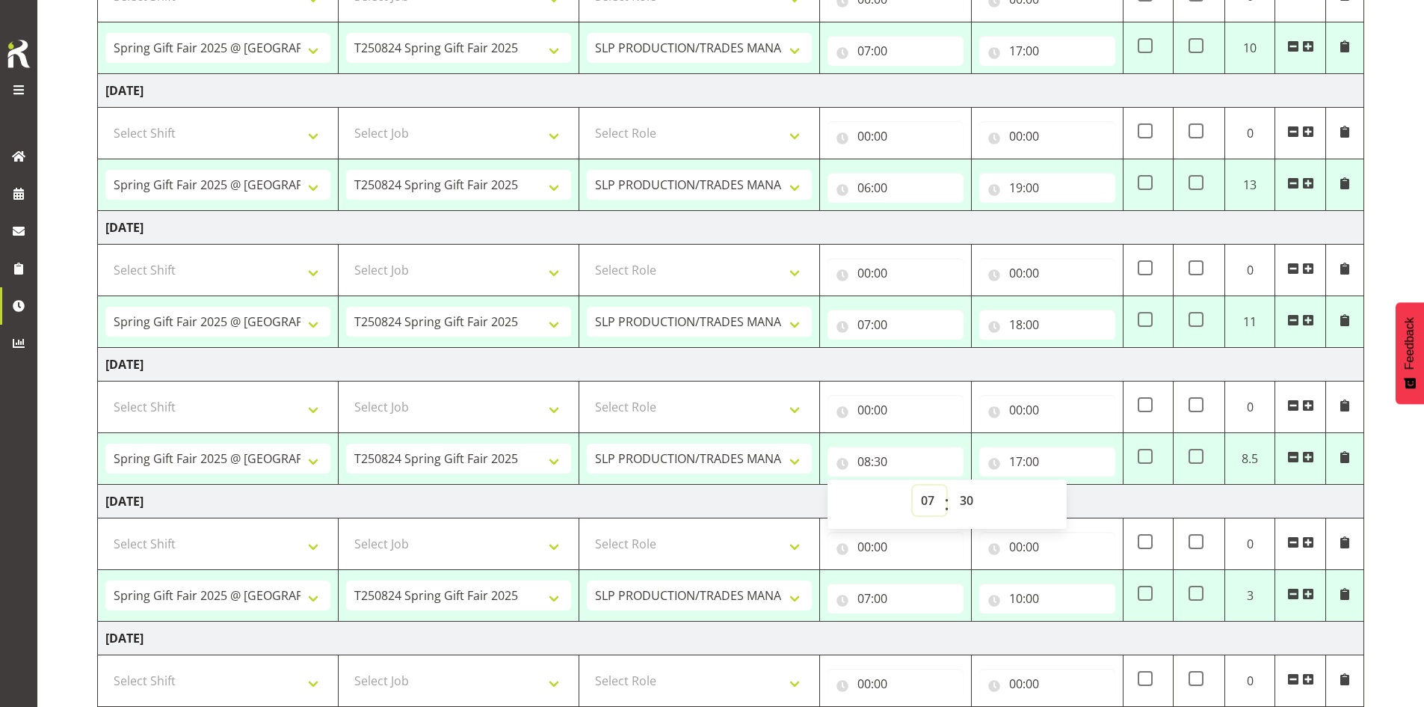
type input "07:30"
click at [967, 499] on select "00 01 02 03 04 05 06 07 08 09 10 11 12 13 14 15 16 17 18 19 20 21 22 23 24 25 2…" at bounding box center [969, 500] width 34 height 30
select select "0"
click at [952, 485] on select "00 01 02 03 04 05 06 07 08 09 10 11 12 13 14 15 16 17 18 19 20 21 22 23 24 25 2…" at bounding box center [969, 500] width 34 height 30
type input "07:00"
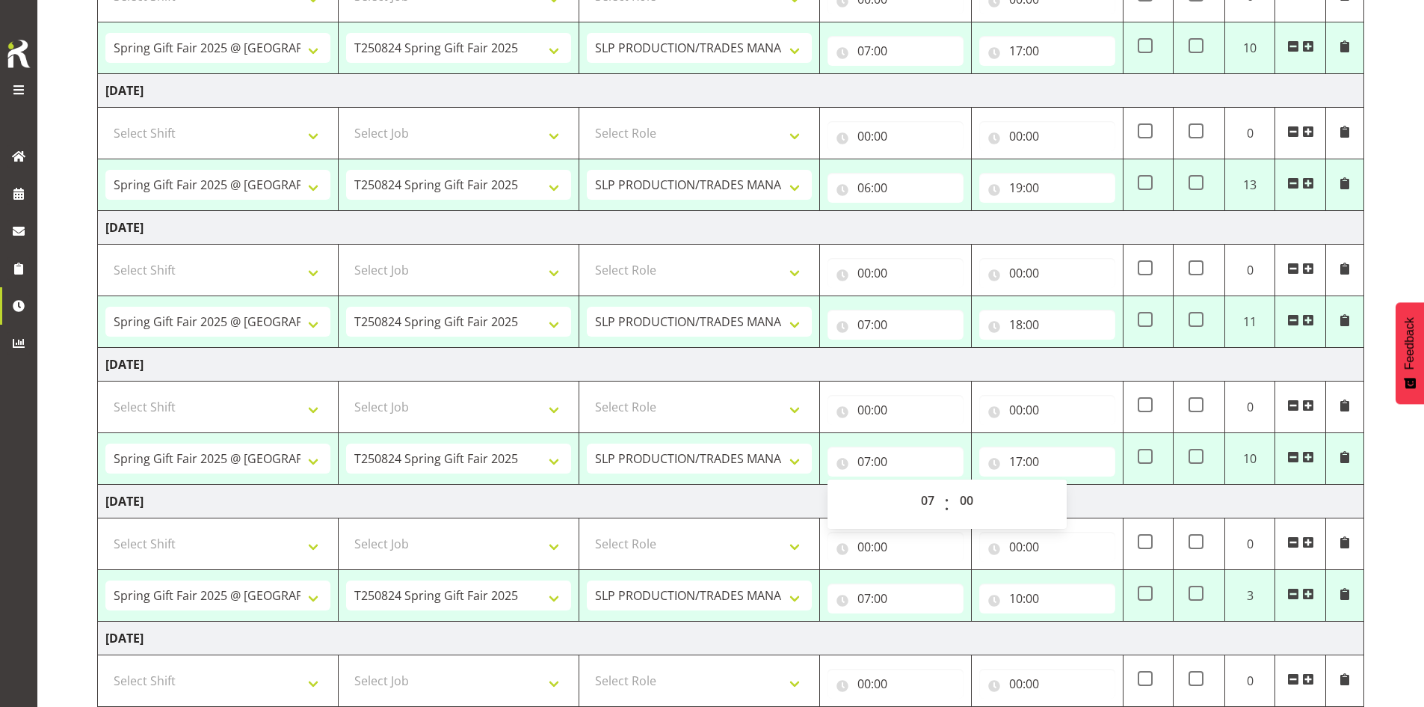
click at [1077, 366] on td "Saturday 23rd August 2025" at bounding box center [731, 365] width 1267 height 34
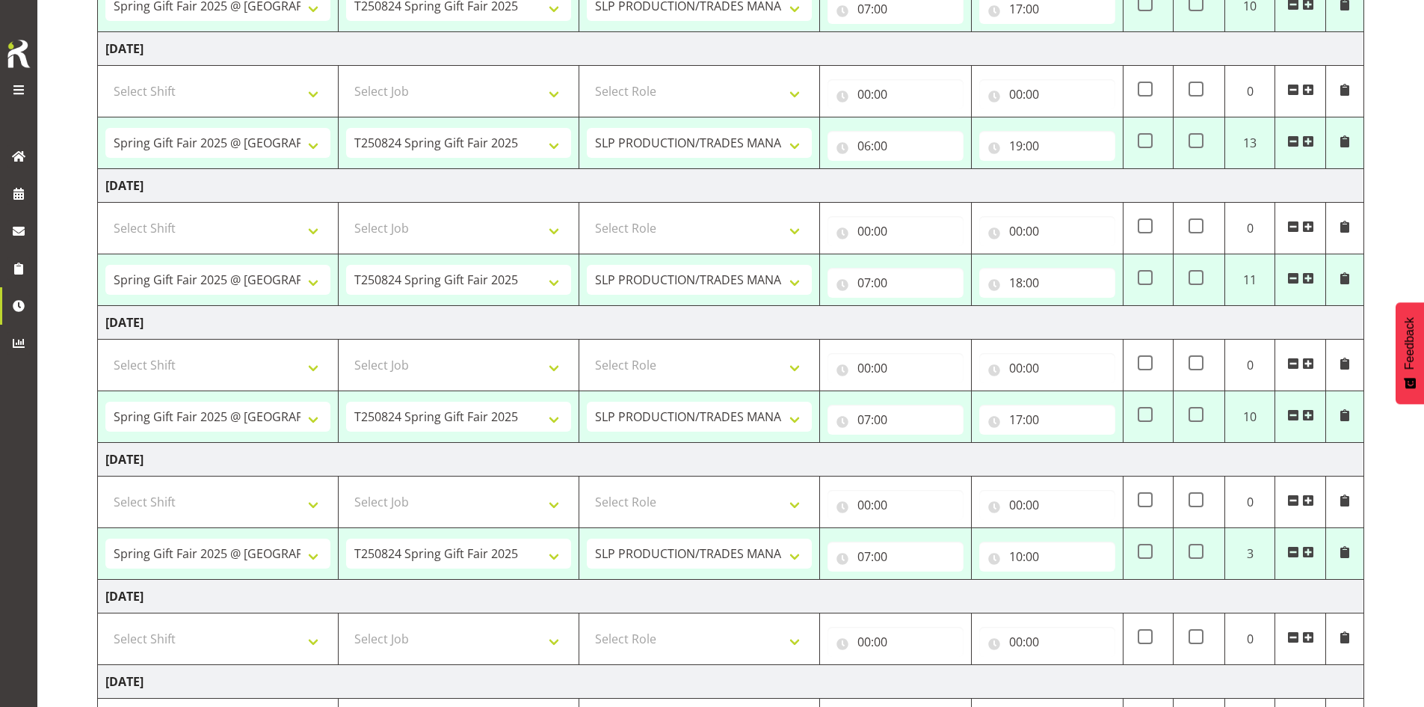
scroll to position [479, 0]
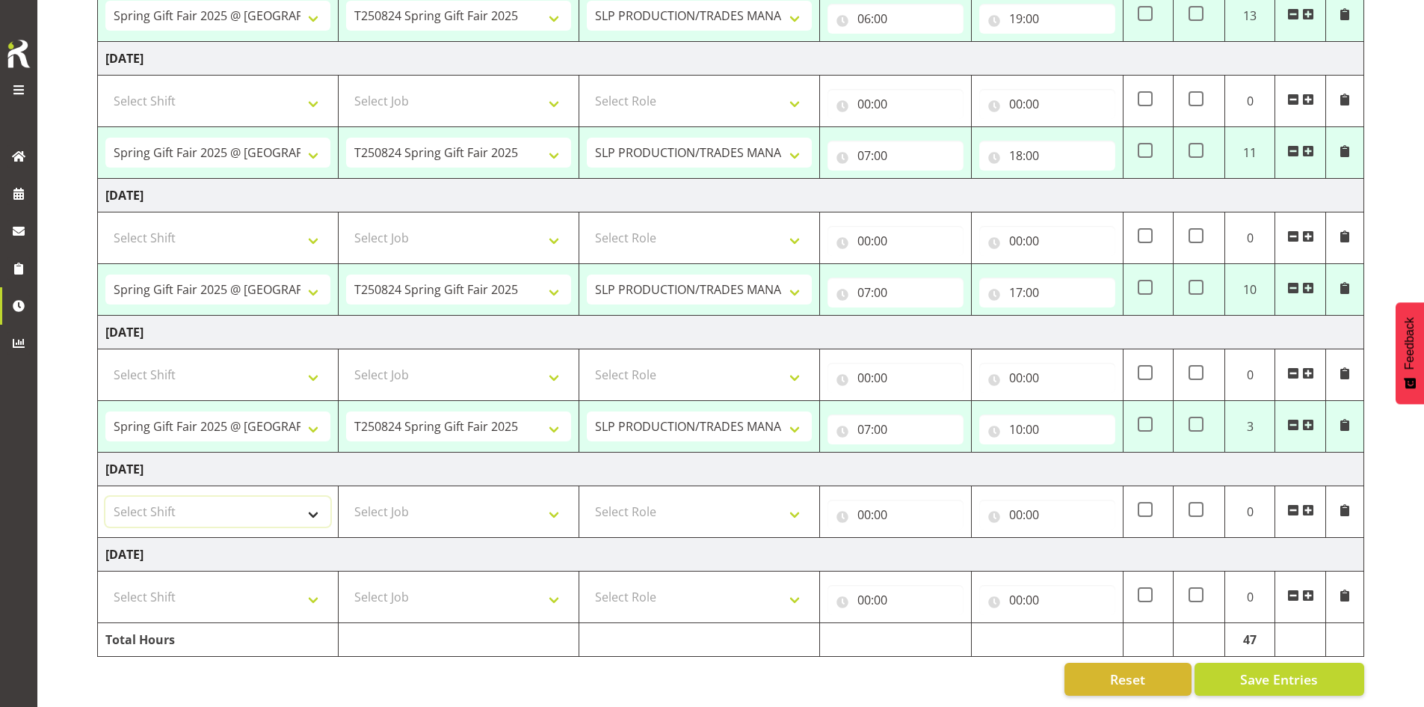
click at [288, 499] on select "Select Shift "Baradene Art Show 2025 @ Baradene School on site @ TBC 1 GRS IT 1…" at bounding box center [217, 511] width 225 height 30
select select "1798"
click at [105, 496] on select "Select Shift "Baradene Art Show 2025 @ Baradene School on site @ TBC 1 GRS IT 1…" at bounding box center [217, 511] width 225 height 30
click at [508, 496] on select "Select Job 1 Carlton Events 1 Carlton Hamilton 1 Carlton Wellington 1 EHS WAREH…" at bounding box center [458, 511] width 225 height 30
select select "15"
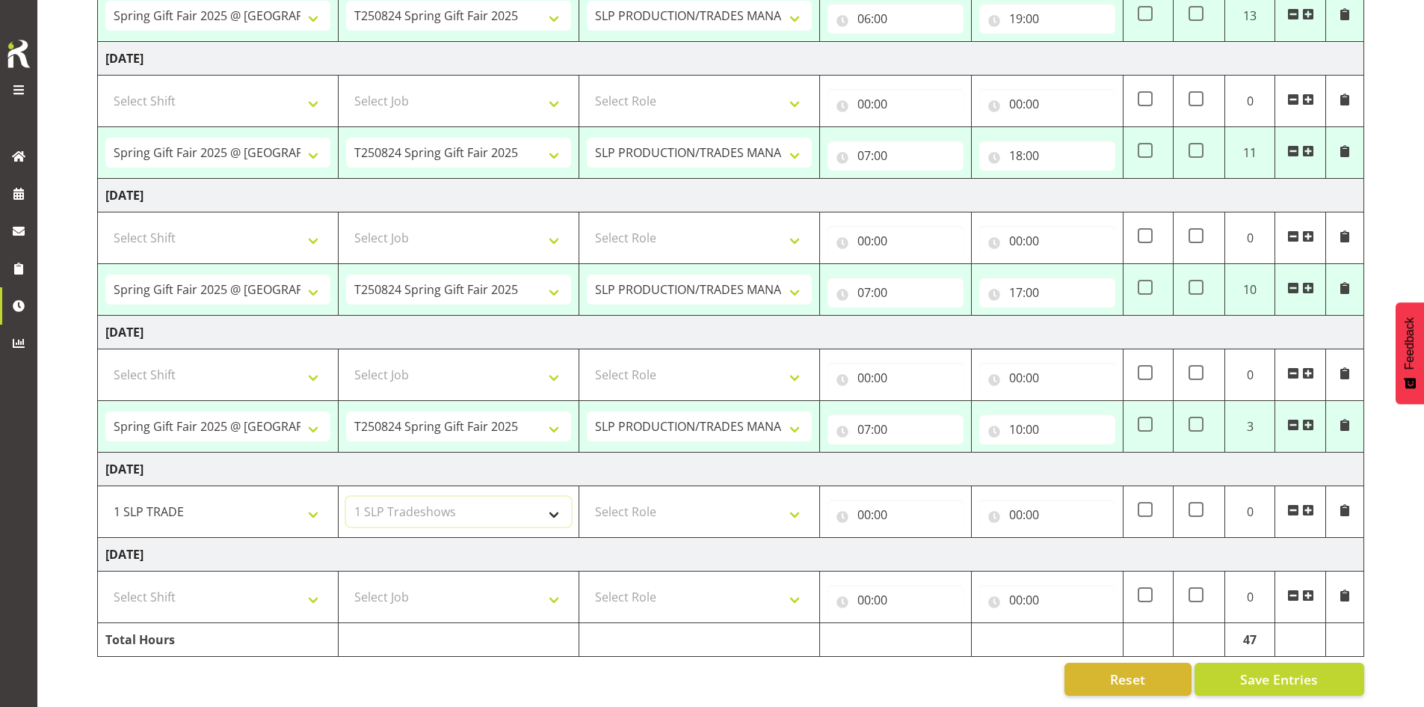
click at [346, 496] on select "Select Job 1 Carlton Events 1 Carlton Hamilton 1 Carlton Wellington 1 EHS WAREH…" at bounding box center [458, 511] width 225 height 30
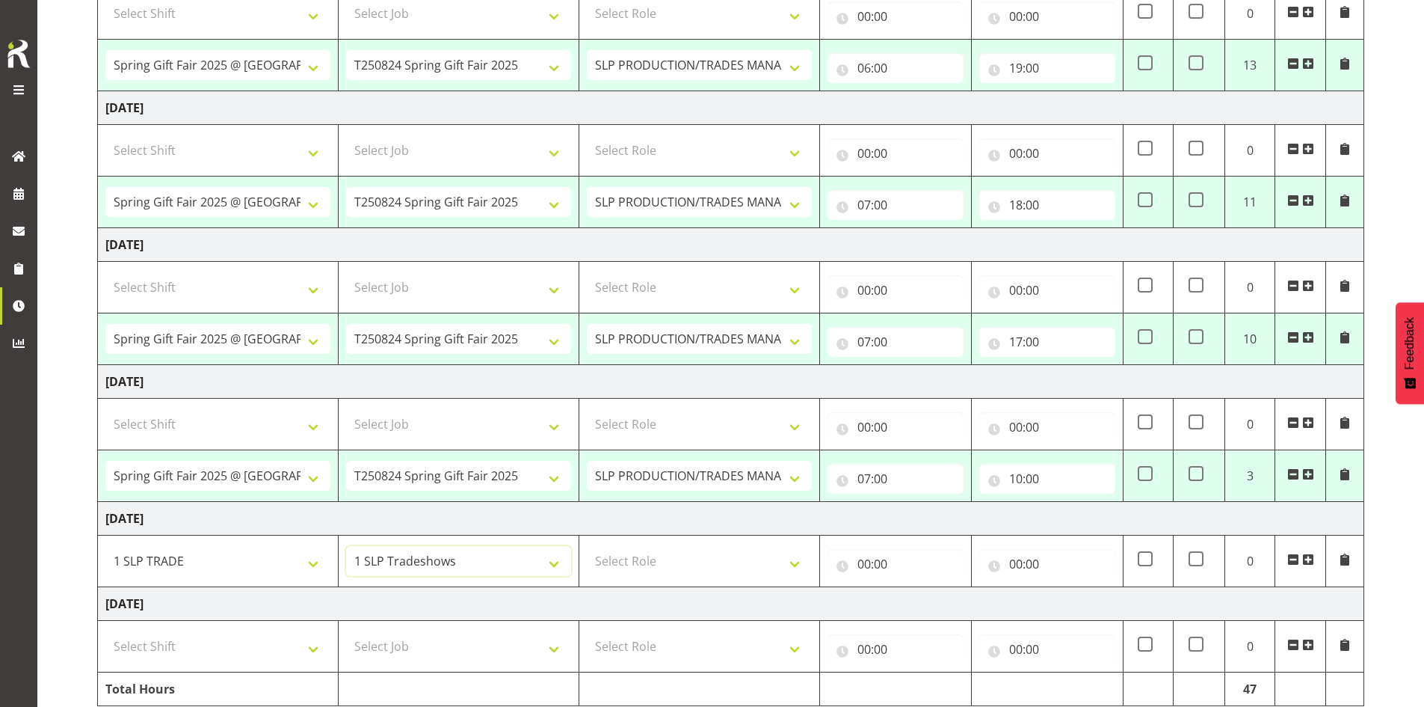
scroll to position [404, 0]
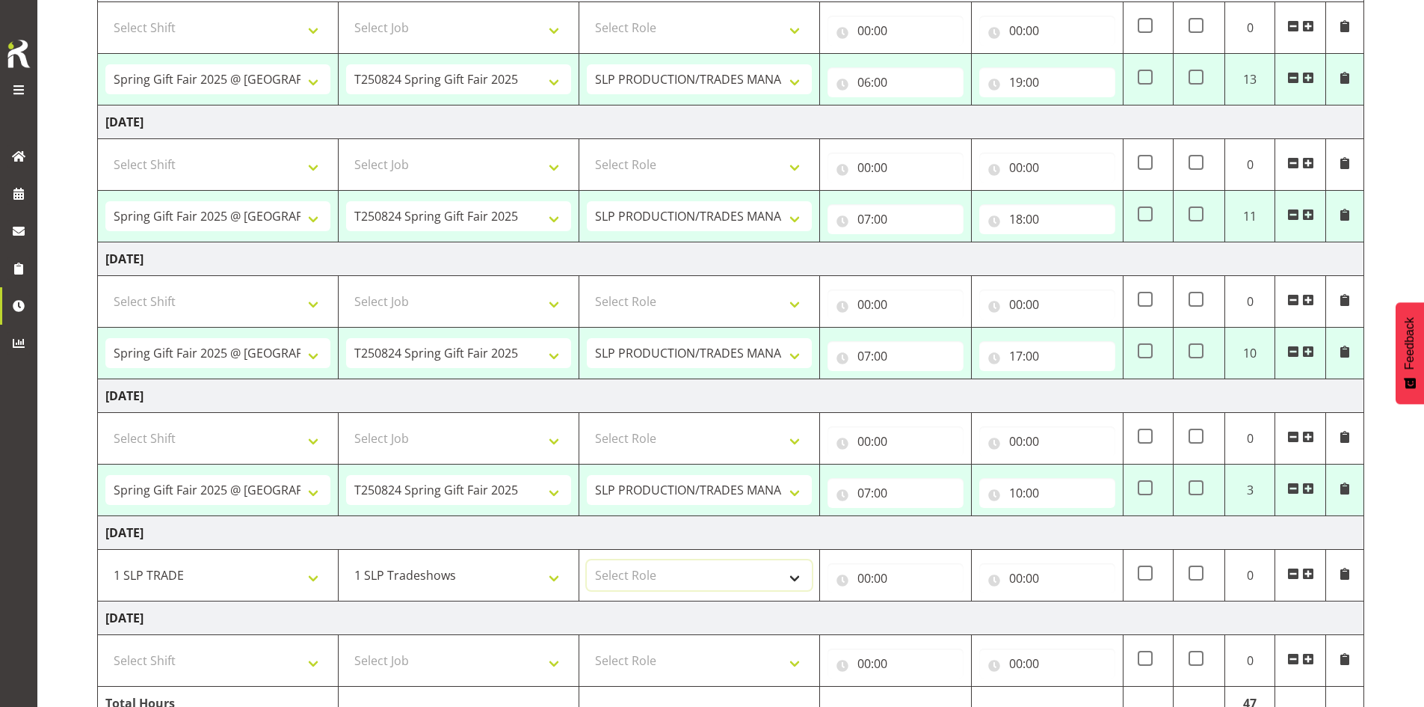
click at [735, 582] on select "Select Role SLP PRODUCTION/TRADES MANAGER" at bounding box center [699, 575] width 225 height 30
select select "125"
click at [587, 560] on select "Select Role SLP PRODUCTION/TRADES MANAGER" at bounding box center [699, 575] width 225 height 30
click at [907, 568] on input "00:00" at bounding box center [896, 578] width 136 height 30
click at [935, 621] on select "00 01 02 03 04 05 06 07 08 09 10 11 12 13 14 15 16 17 18 19 20 21 22 23" at bounding box center [930, 617] width 34 height 30
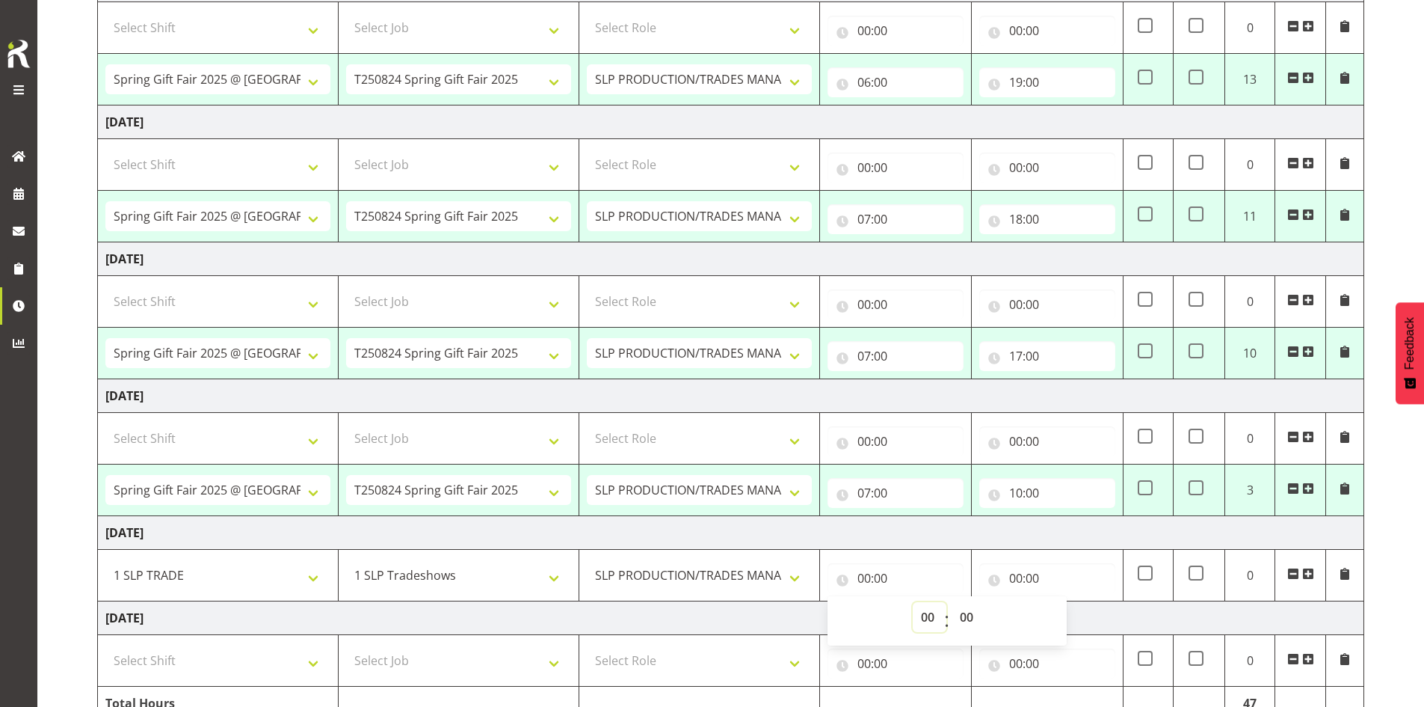
select select "7"
click at [913, 602] on select "00 01 02 03 04 05 06 07 08 09 10 11 12 13 14 15 16 17 18 19 20 21 22 23" at bounding box center [930, 617] width 34 height 30
type input "07:00"
click at [1073, 567] on input "00:00" at bounding box center [1047, 578] width 136 height 30
click at [1084, 619] on select "00 01 02 03 04 05 06 07 08 09 10 11 12 13 14 15 16 17 18 19 20 21 22 23" at bounding box center [1082, 617] width 34 height 30
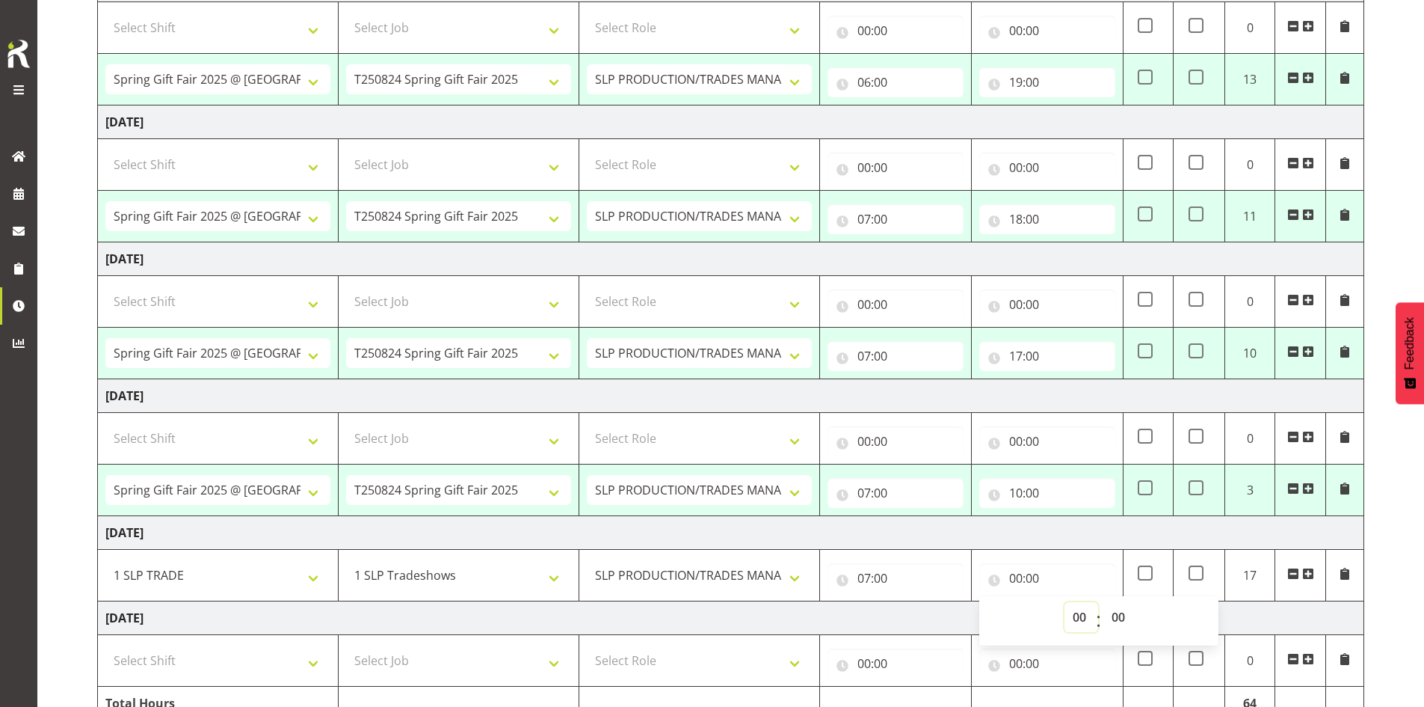
select select "17"
click at [1065, 602] on select "00 01 02 03 04 05 06 07 08 09 10 11 12 13 14 15 16 17 18 19 20 21 22 23" at bounding box center [1082, 617] width 34 height 30
type input "17:00"
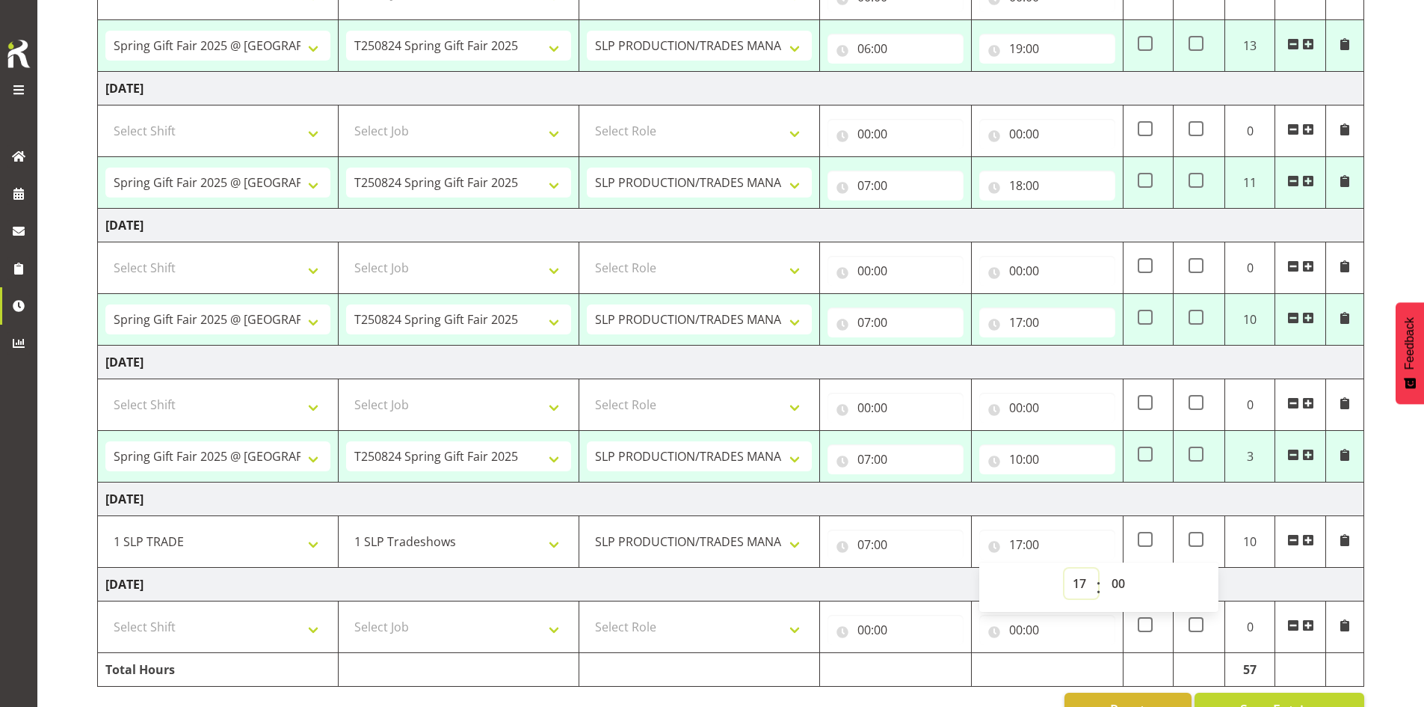
scroll to position [479, 0]
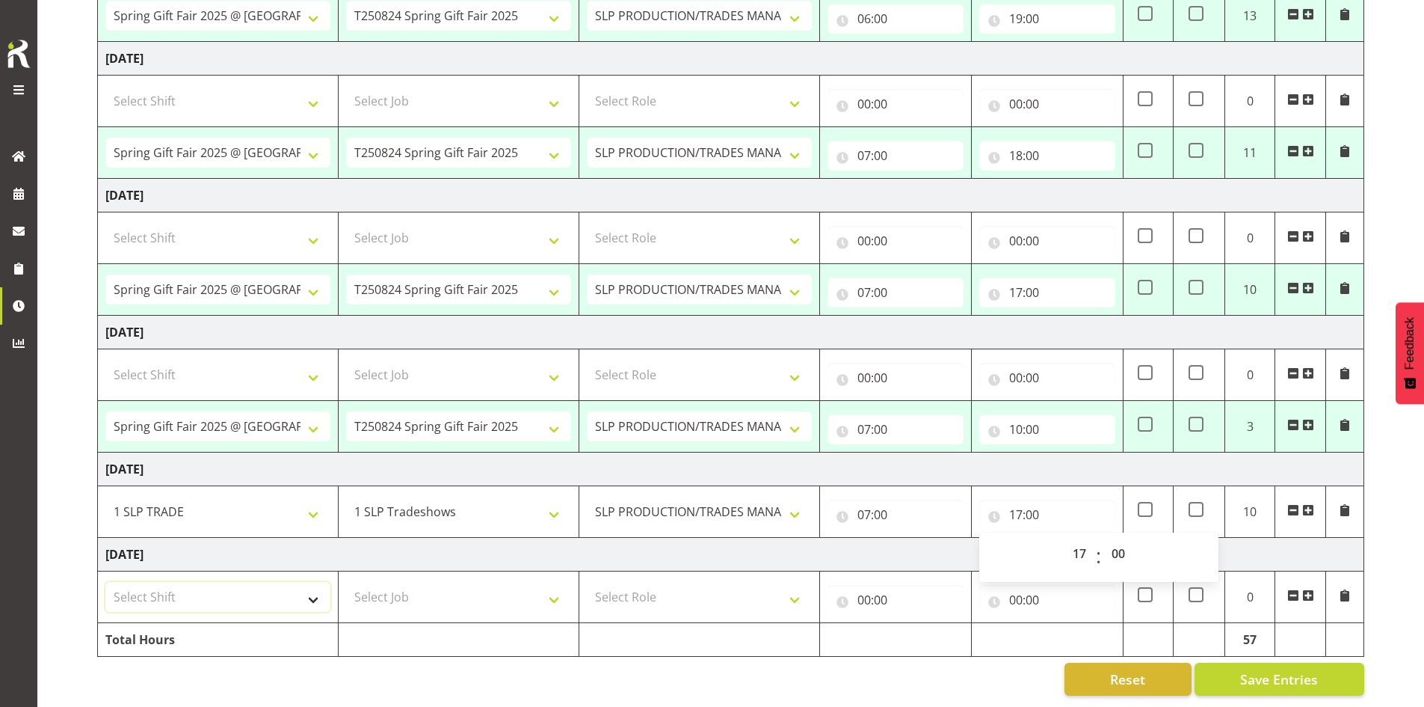
click at [271, 592] on select "Select Shift "Baradene Art Show 2025 @ Baradene School on site @ TBC 1 GRS IT 1…" at bounding box center [217, 597] width 225 height 30
select select "1798"
click at [105, 582] on select "Select Shift "Baradene Art Show 2025 @ Baradene School on site @ TBC 1 GRS IT 1…" at bounding box center [217, 597] width 225 height 30
click at [522, 600] on td "Select Job 1 Carlton Events 1 Carlton Hamilton 1 Carlton Wellington 1 EHS WAREH…" at bounding box center [458, 597] width 241 height 52
click at [521, 600] on select "Select Job 1 Carlton Events 1 Carlton Hamilton 1 Carlton Wellington 1 EHS WAREH…" at bounding box center [458, 597] width 225 height 30
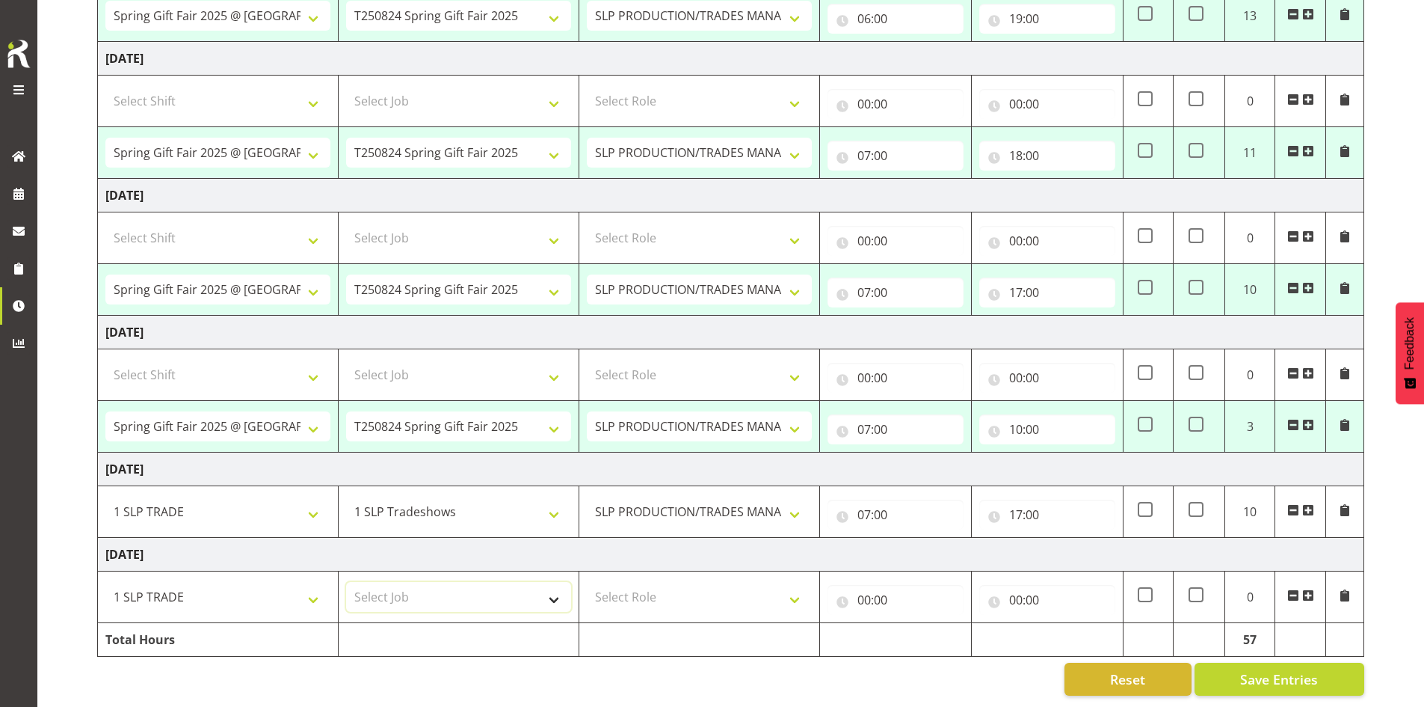
select select "15"
click at [346, 582] on select "Select Job 1 Carlton Events 1 Carlton Hamilton 1 Carlton Wellington 1 EHS WAREH…" at bounding box center [458, 597] width 225 height 30
click at [737, 582] on select "Select Role SLP PRODUCTION/TRADES MANAGER" at bounding box center [699, 597] width 225 height 30
select select "125"
click at [587, 582] on select "Select Role SLP PRODUCTION/TRADES MANAGER" at bounding box center [699, 597] width 225 height 30
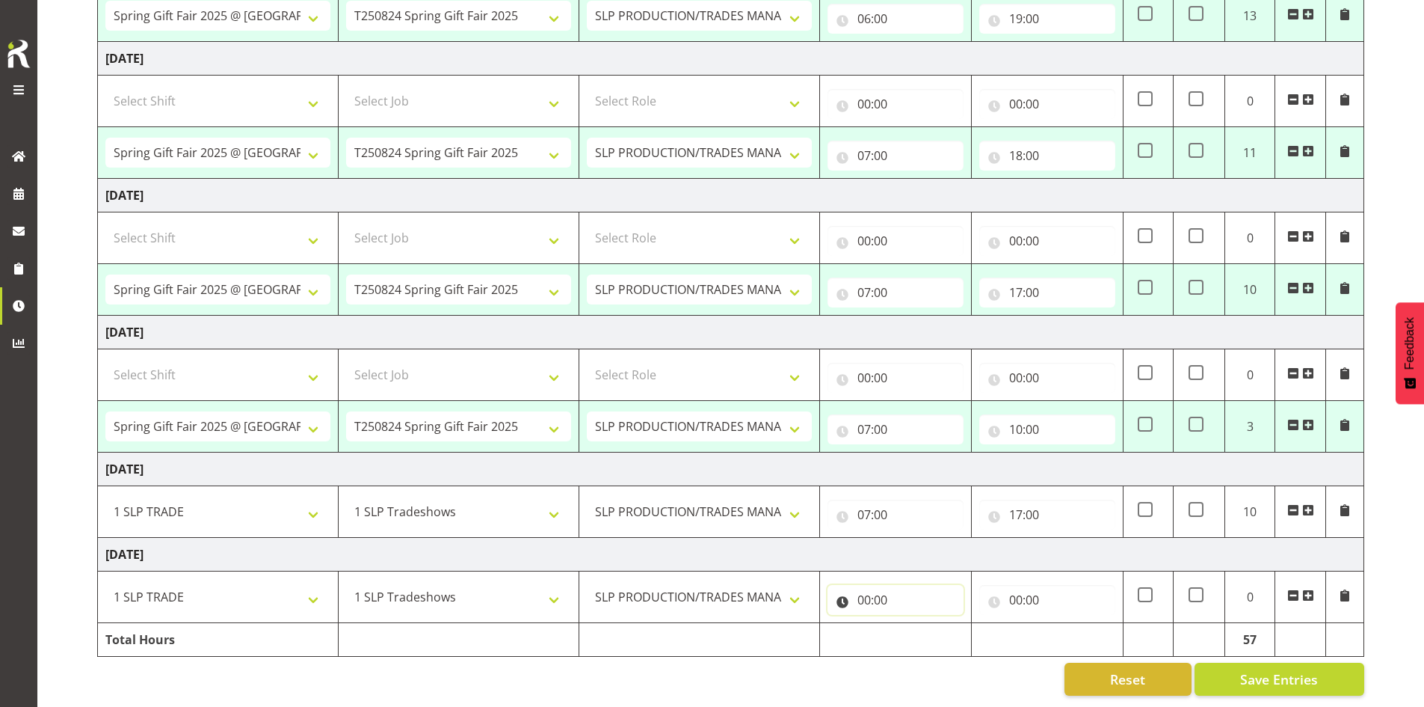
click at [879, 585] on input "00:00" at bounding box center [896, 600] width 136 height 30
click at [930, 630] on select "00 01 02 03 04 05 06 07 08 09 10 11 12 13 14 15 16 17 18 19 20 21 22 23" at bounding box center [930, 639] width 34 height 30
select select "7"
click at [913, 624] on select "00 01 02 03 04 05 06 07 08 09 10 11 12 13 14 15 16 17 18 19 20 21 22 23" at bounding box center [930, 639] width 34 height 30
type input "07:00"
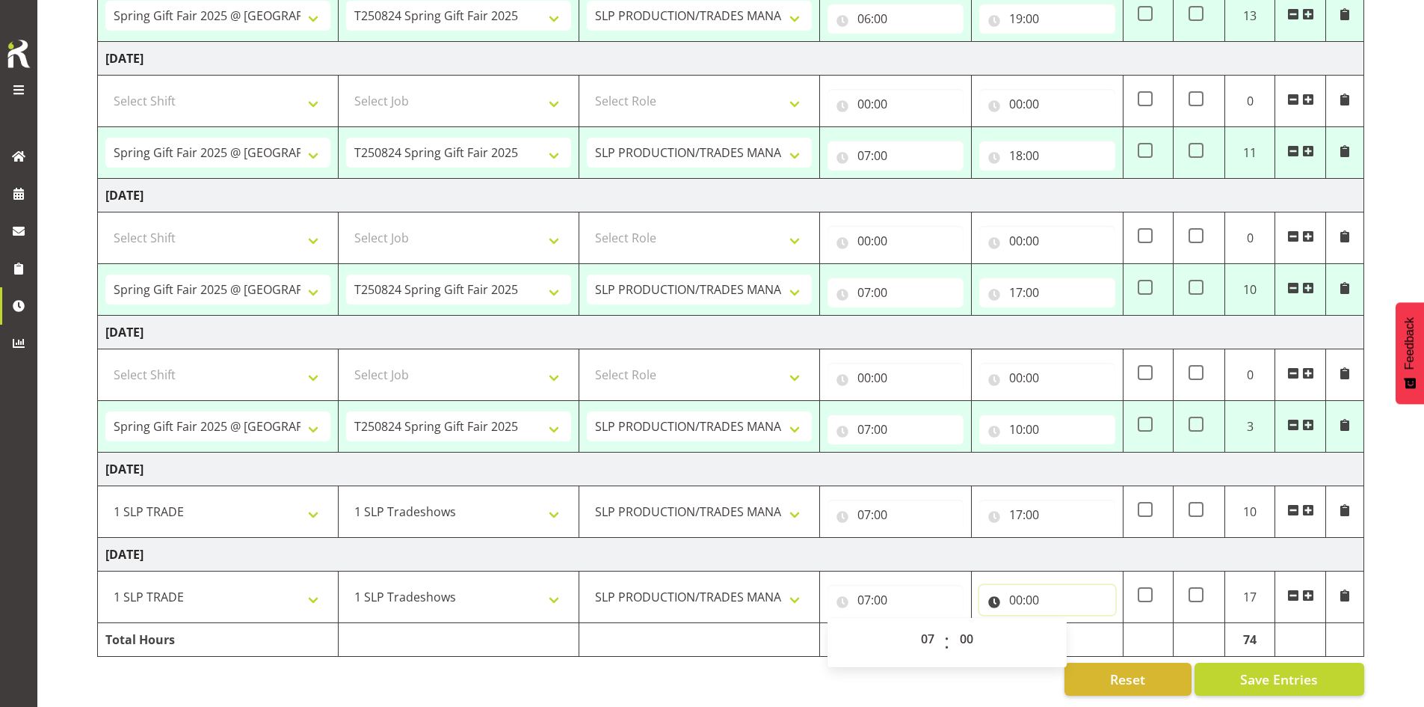
click at [1044, 589] on input "00:00" at bounding box center [1047, 600] width 136 height 30
click at [1065, 624] on select "00 01 02 03 04 05 06 07 08 09 10 11 12 13 14 15 16 17 18 19 20 21 22 23" at bounding box center [1082, 639] width 34 height 30
select select "17"
click at [1065, 624] on select "00 01 02 03 04 05 06 07 08 09 10 11 12 13 14 15 16 17 18 19 20 21 22 23" at bounding box center [1082, 639] width 34 height 30
type input "17:00"
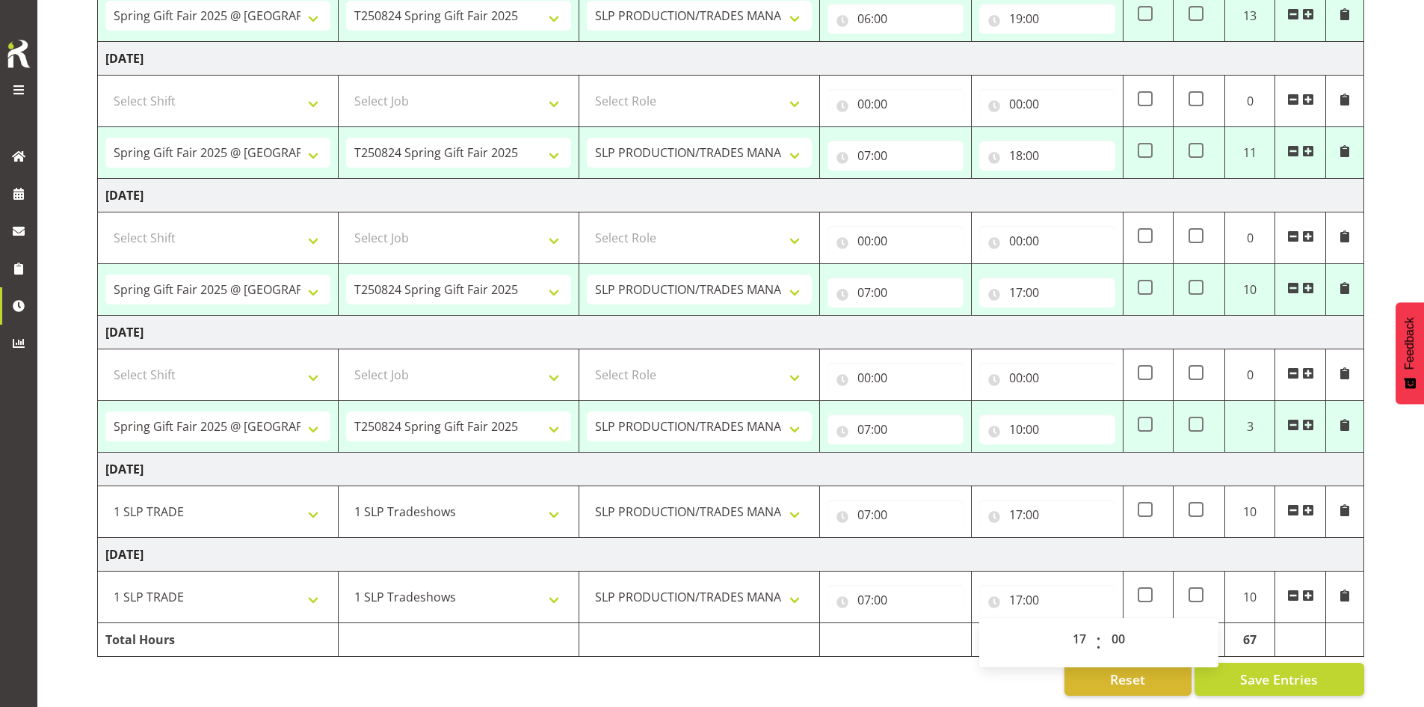
click at [1074, 551] on td "Tuesday 26th August 2025" at bounding box center [731, 555] width 1267 height 34
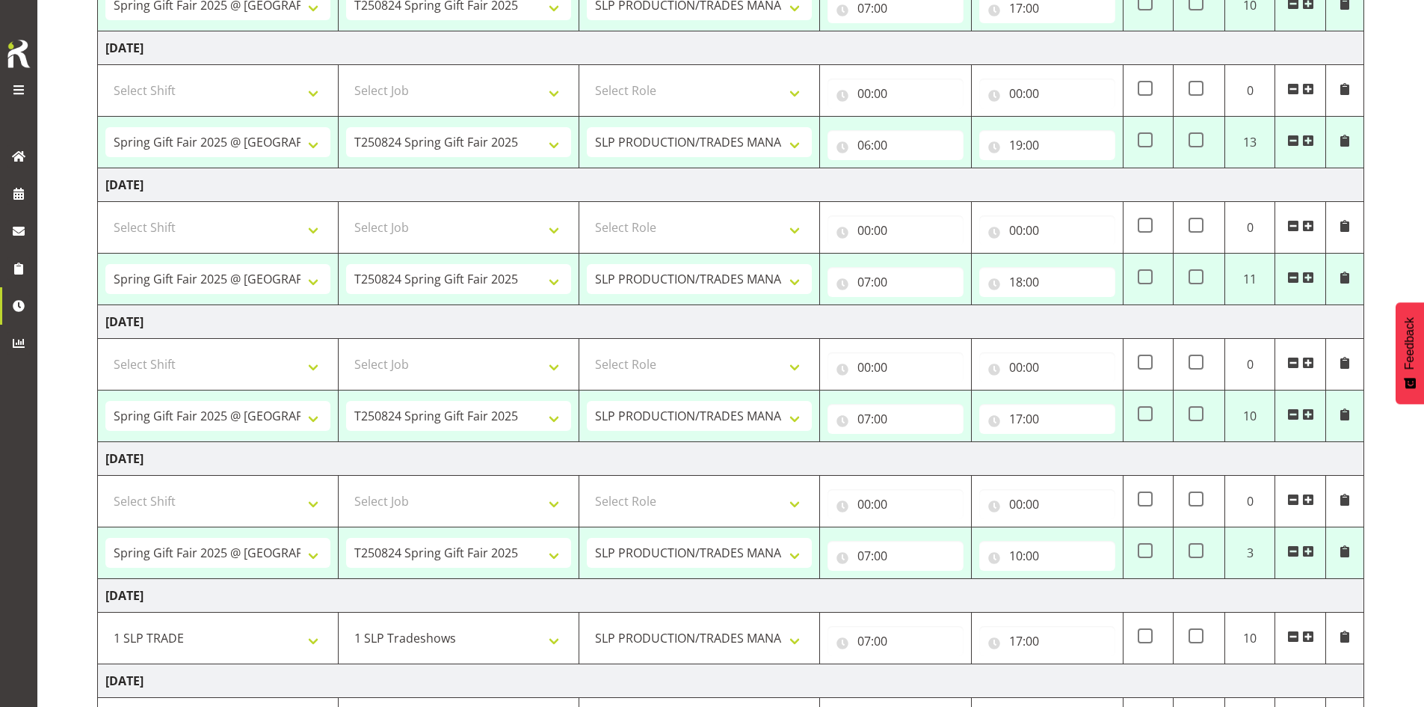
scroll to position [0, 0]
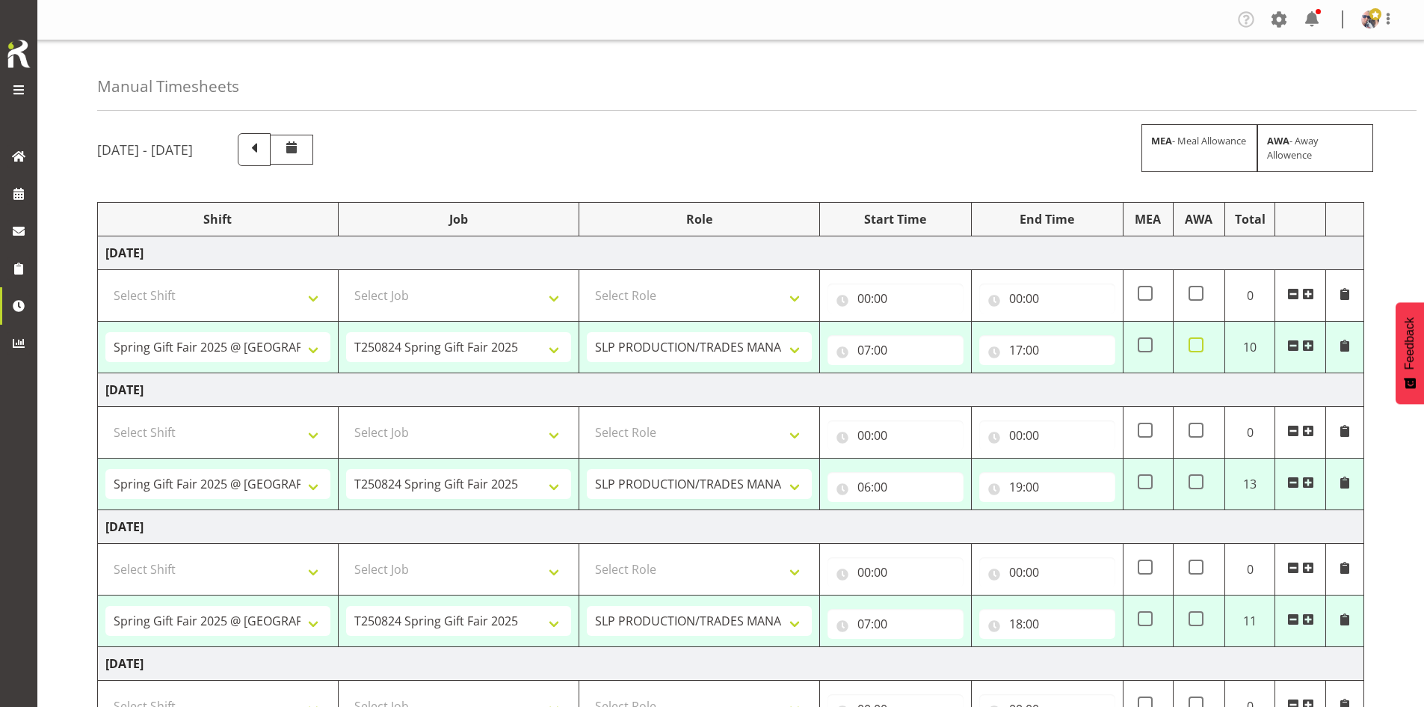
click at [1191, 340] on span at bounding box center [1196, 344] width 15 height 15
click at [1191, 340] on input "checkbox" at bounding box center [1194, 345] width 10 height 10
checkbox input "true"
click at [1194, 483] on span at bounding box center [1196, 481] width 15 height 15
click at [1194, 483] on input "checkbox" at bounding box center [1194, 482] width 10 height 10
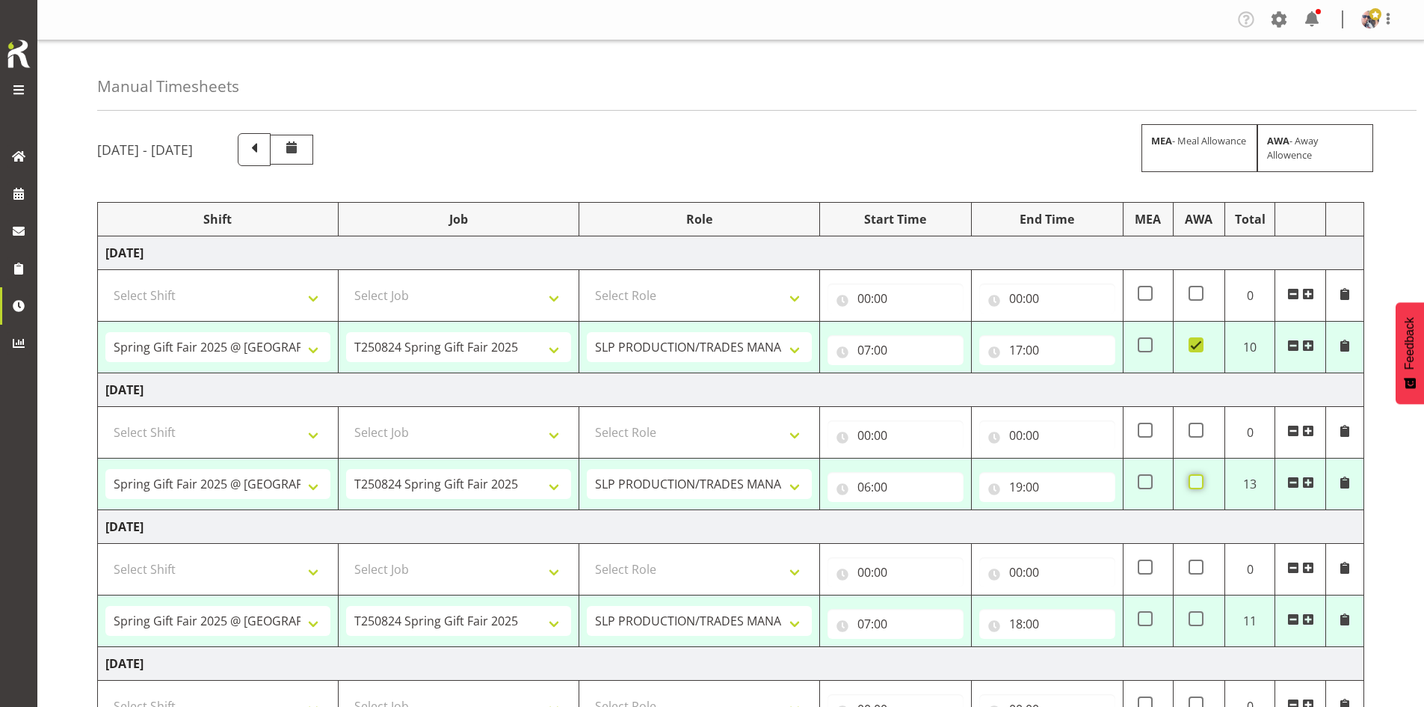
checkbox input "true"
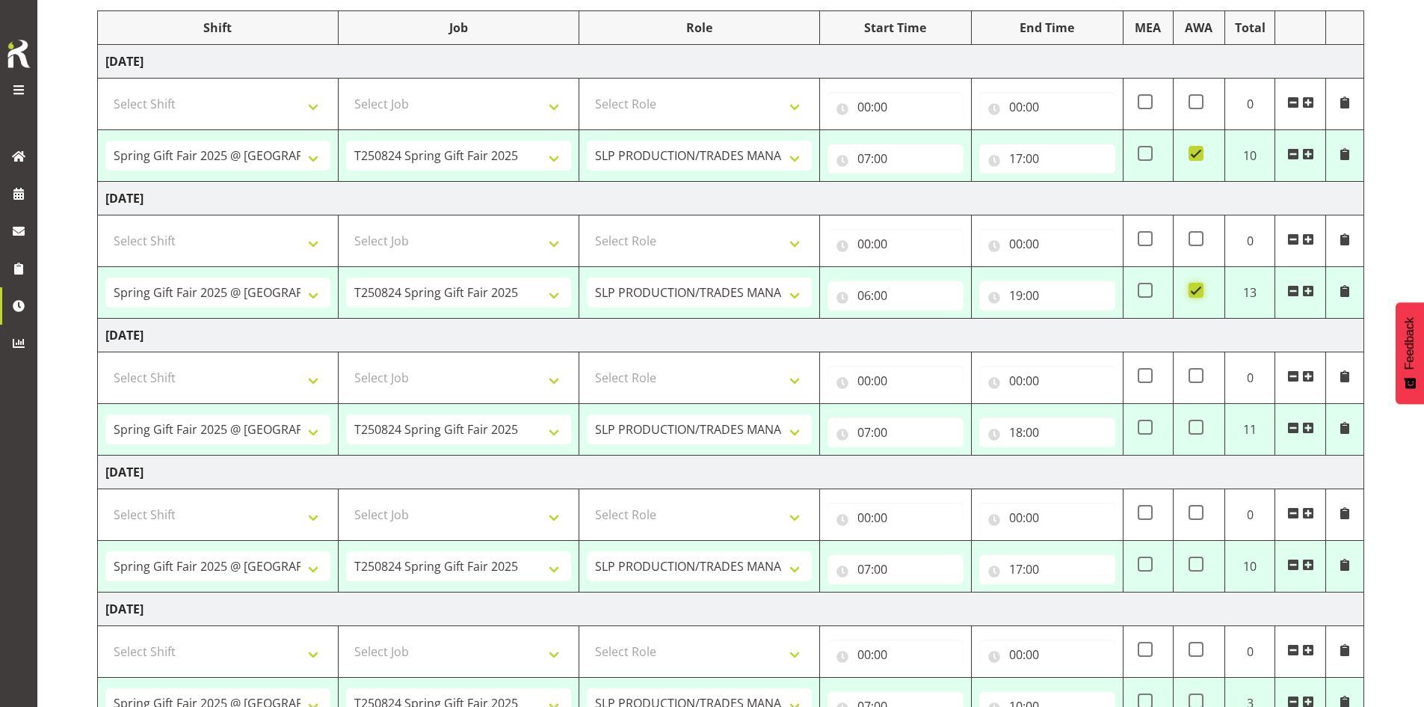
scroll to position [224, 0]
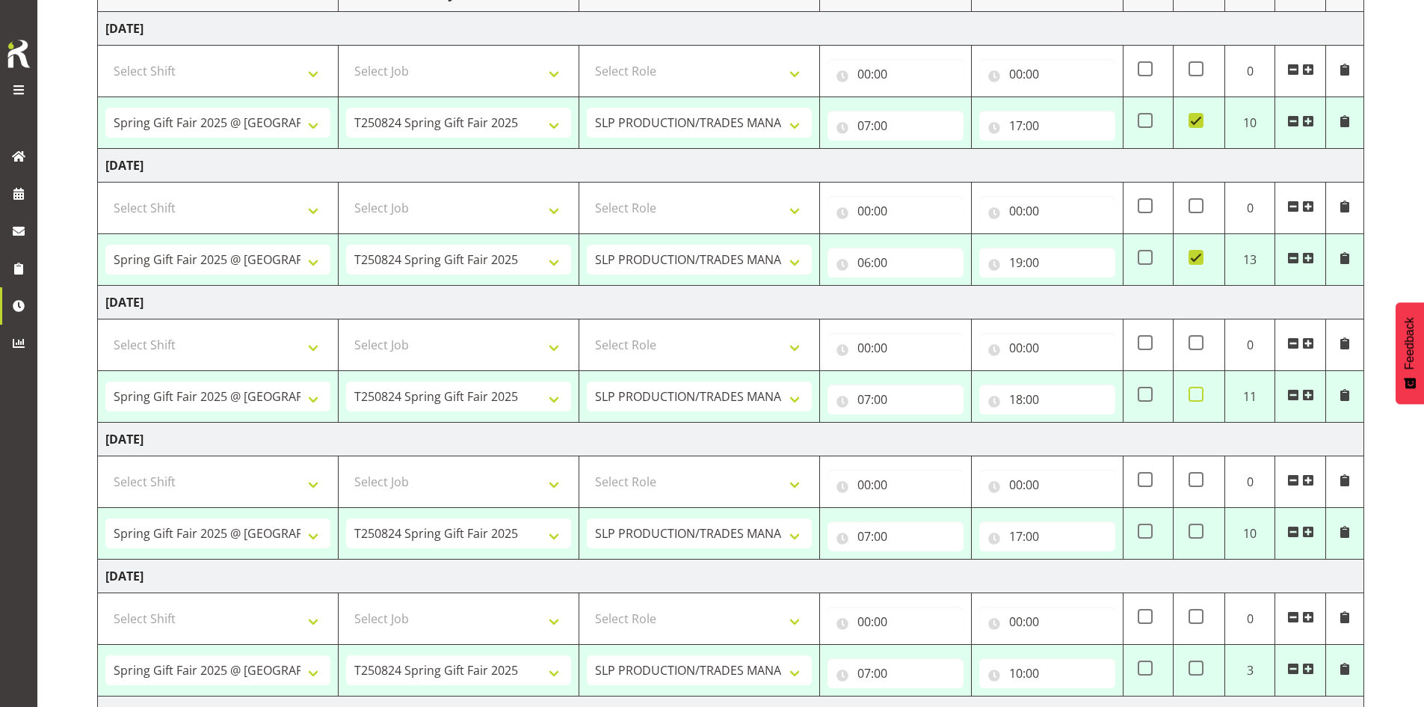
click at [1197, 388] on span at bounding box center [1196, 394] width 15 height 15
click at [1197, 390] on input "checkbox" at bounding box center [1194, 395] width 10 height 10
checkbox input "true"
click at [1196, 532] on span at bounding box center [1196, 530] width 15 height 15
click at [1196, 532] on input "checkbox" at bounding box center [1194, 531] width 10 height 10
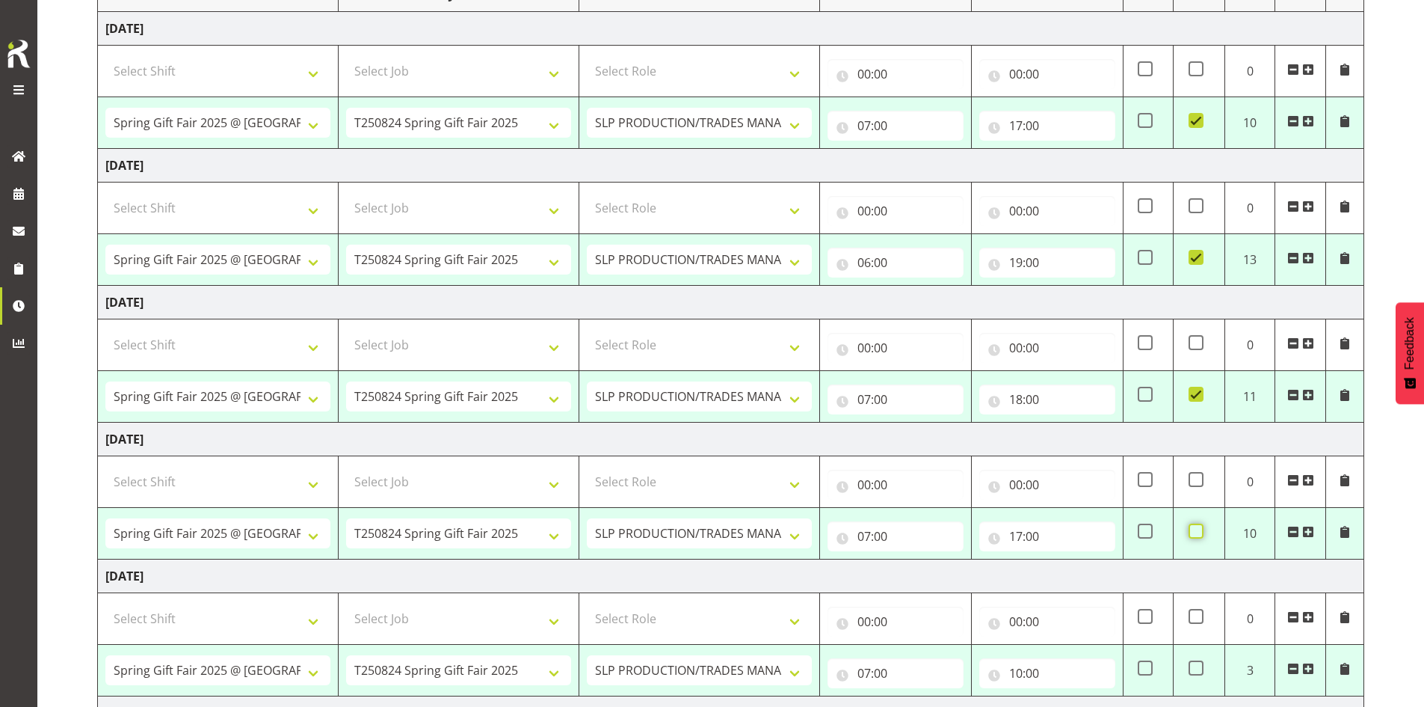
checkbox input "true"
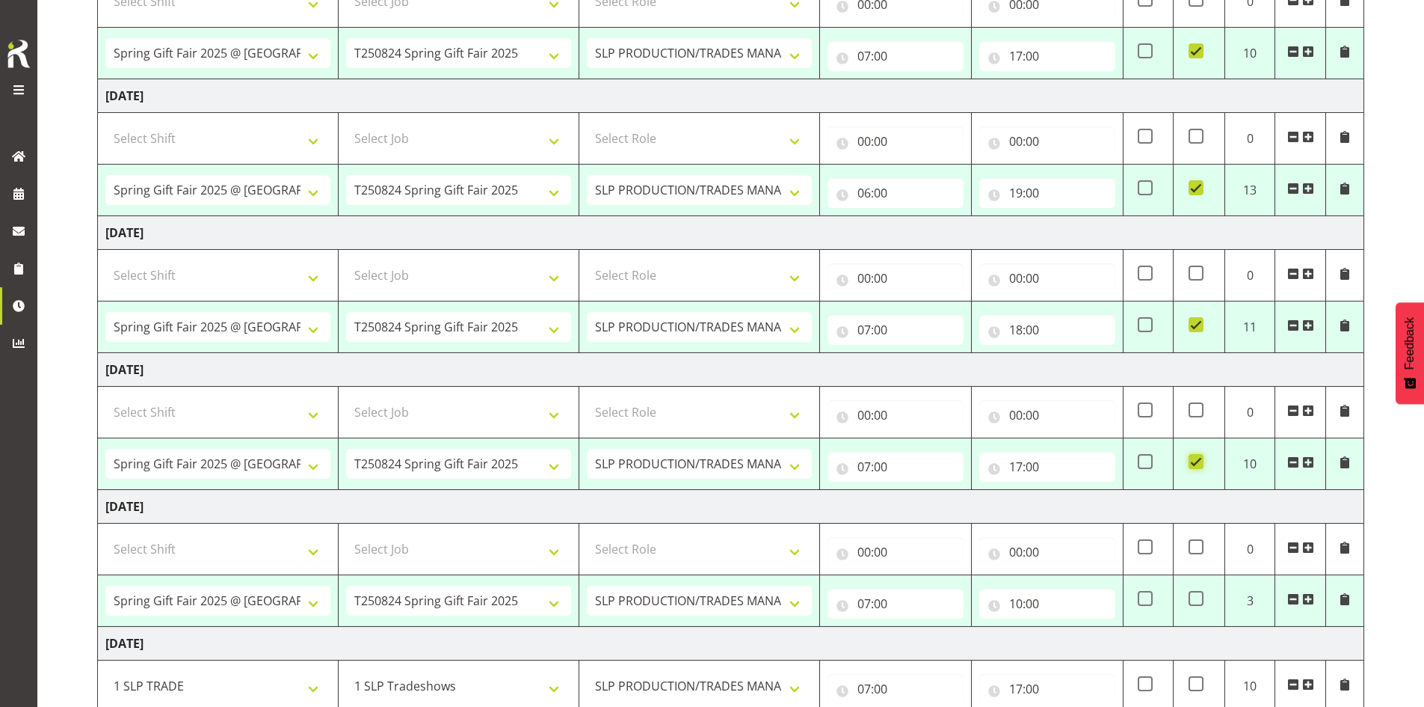
scroll to position [479, 0]
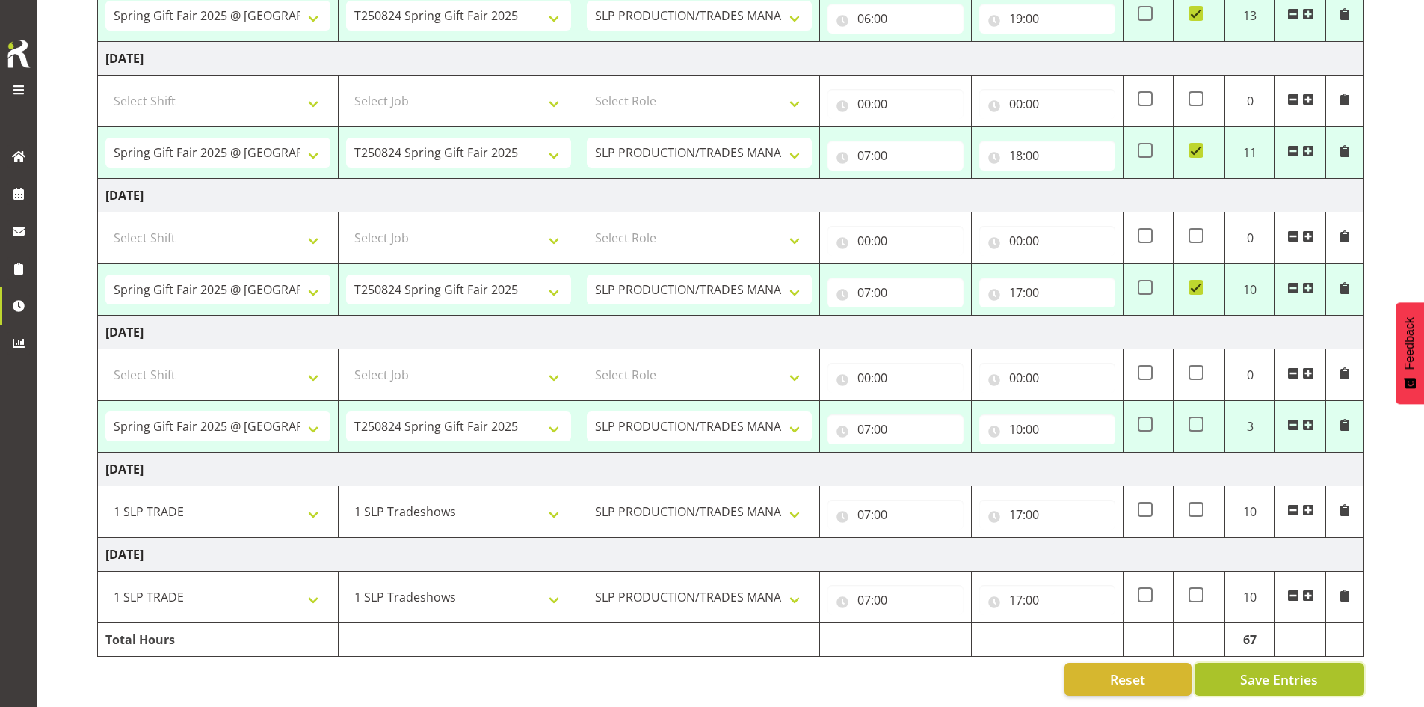
click at [1255, 673] on span "Save Entries" at bounding box center [1279, 678] width 78 height 19
select select "66158"
select select "9150"
type input "07:00"
type input "17:00"
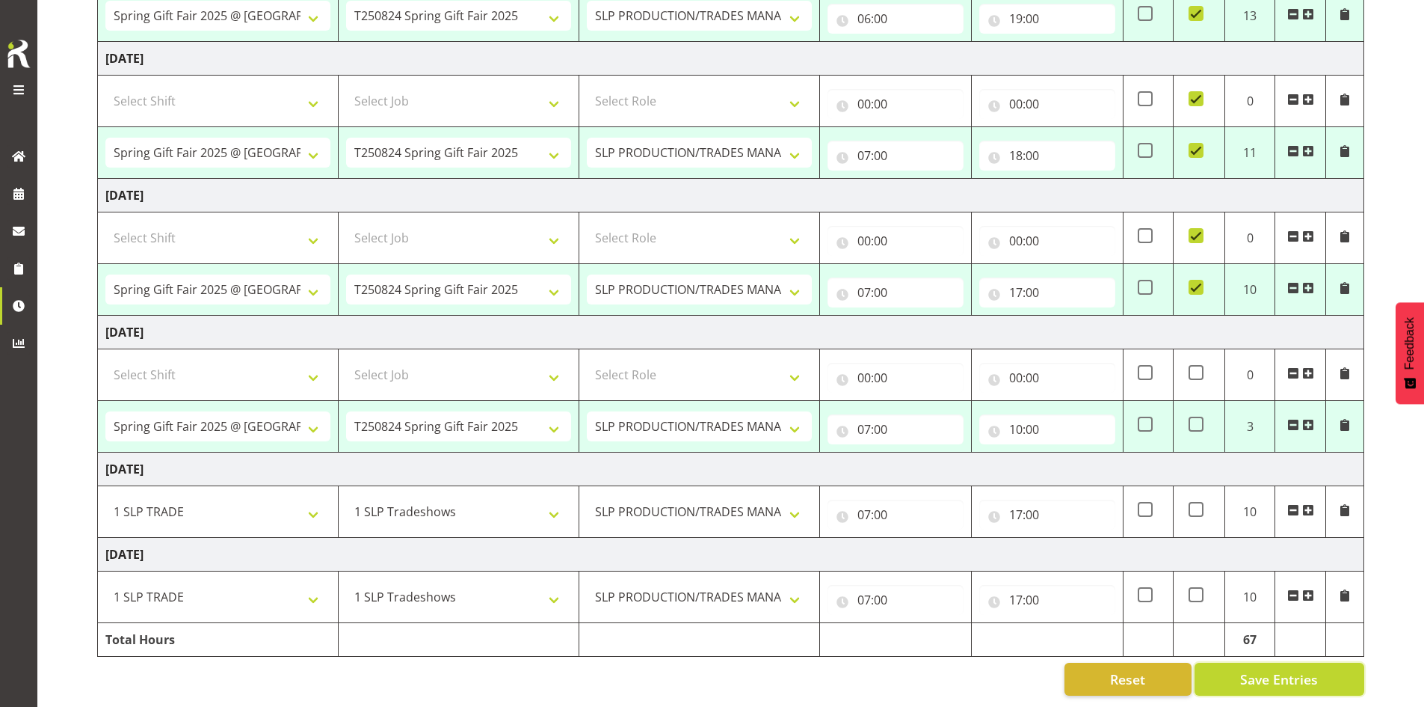
checkbox input "true"
select select "66158"
select select "9150"
type input "06:00"
type input "19:00"
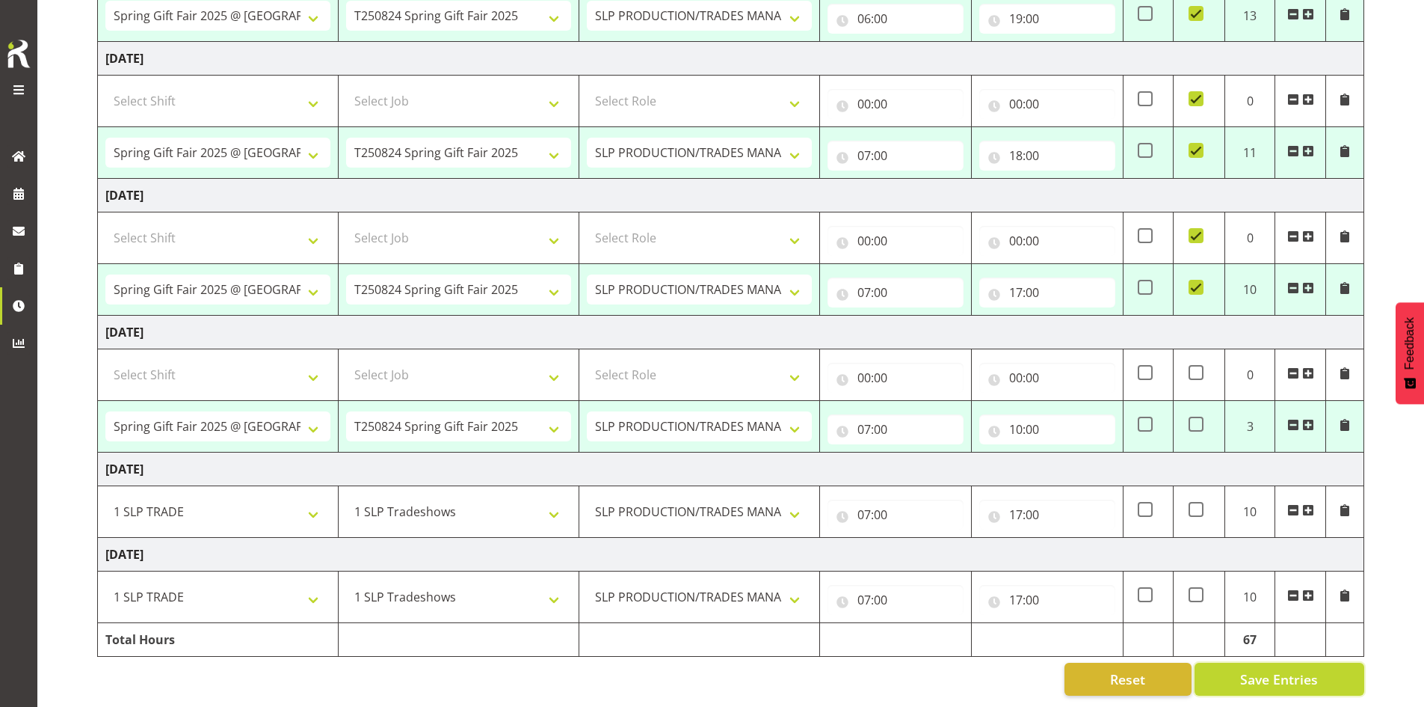
checkbox input "true"
select select "66158"
select select "9150"
type input "07:00"
type input "18:00"
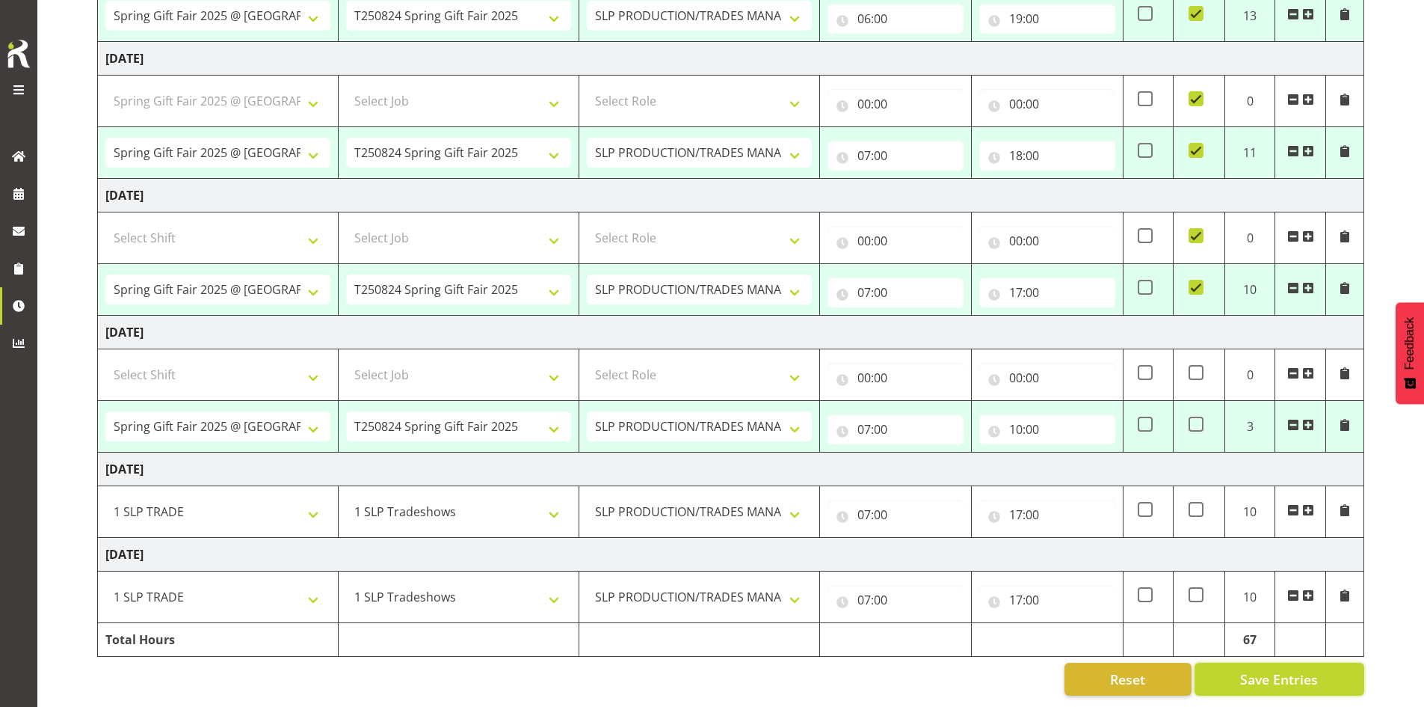
checkbox input "true"
select select "66158"
select select "9150"
type input "07:00"
type input "17:00"
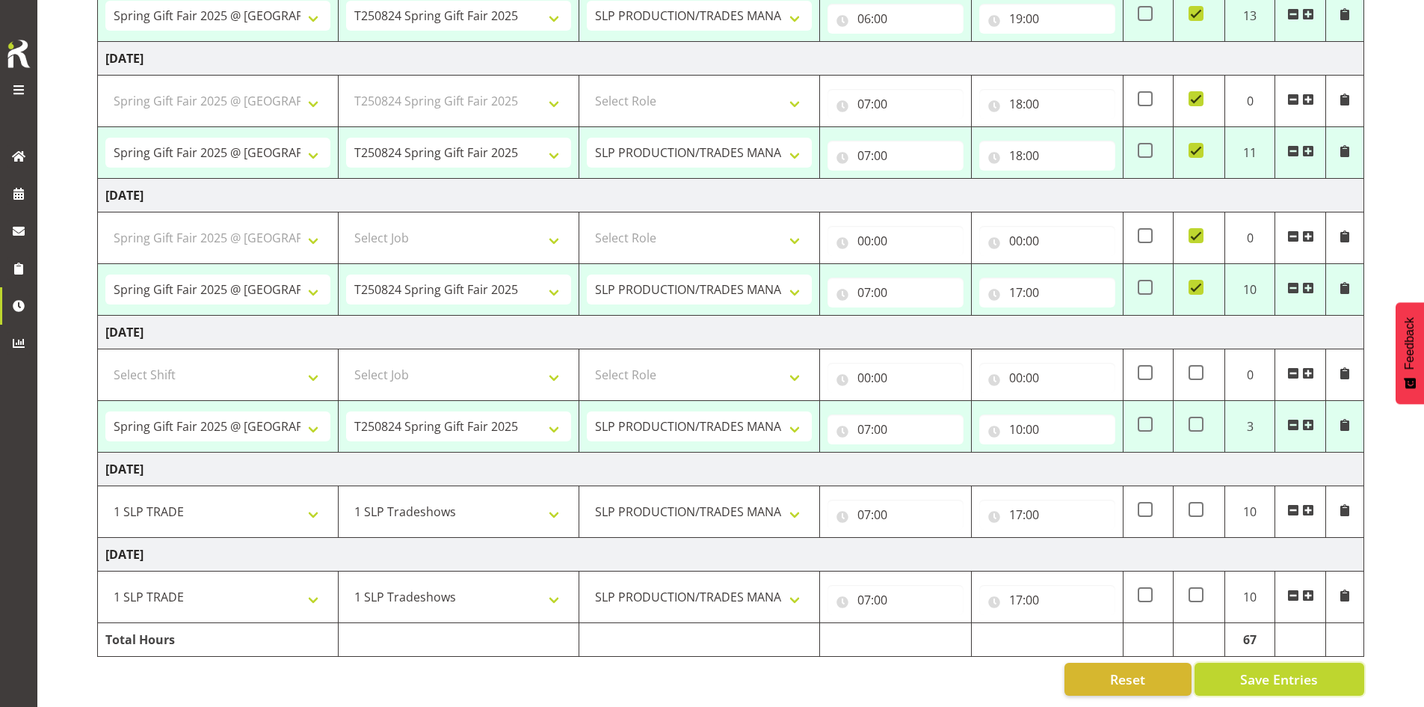
checkbox input "true"
select select "66158"
select select "9150"
type input "07:00"
type input "10:00"
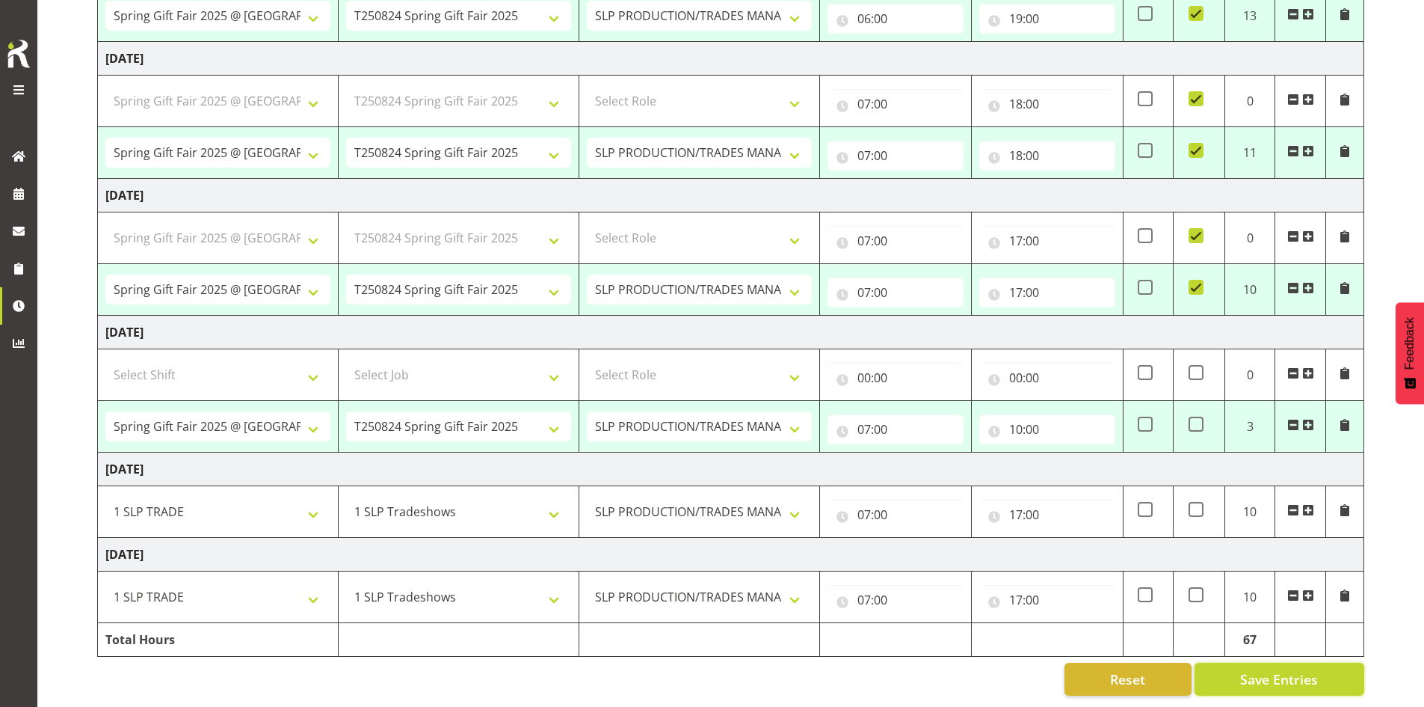
type input "10:00"
select select "66158"
select select "9150"
select select "66158"
select select "9150"
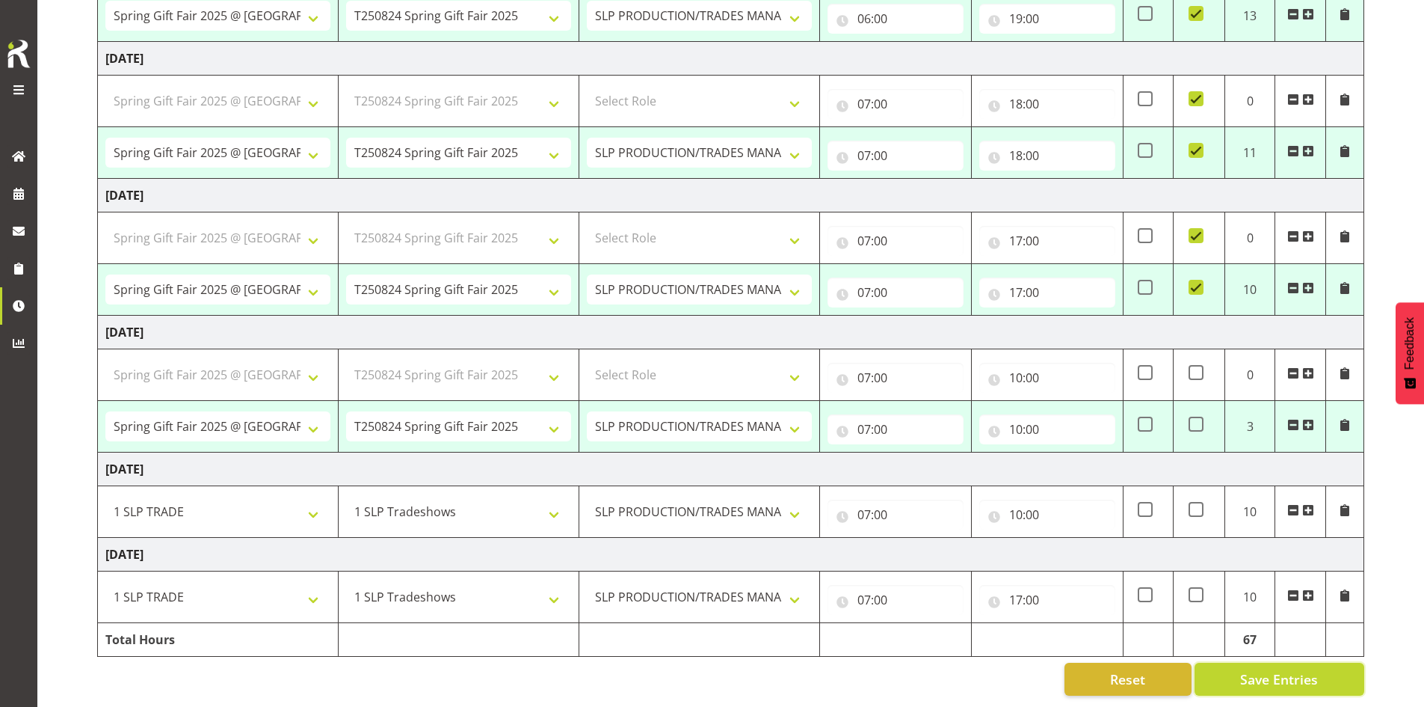
select select "66158"
select select "9150"
select select "66158"
select select "9150"
select select "1798"
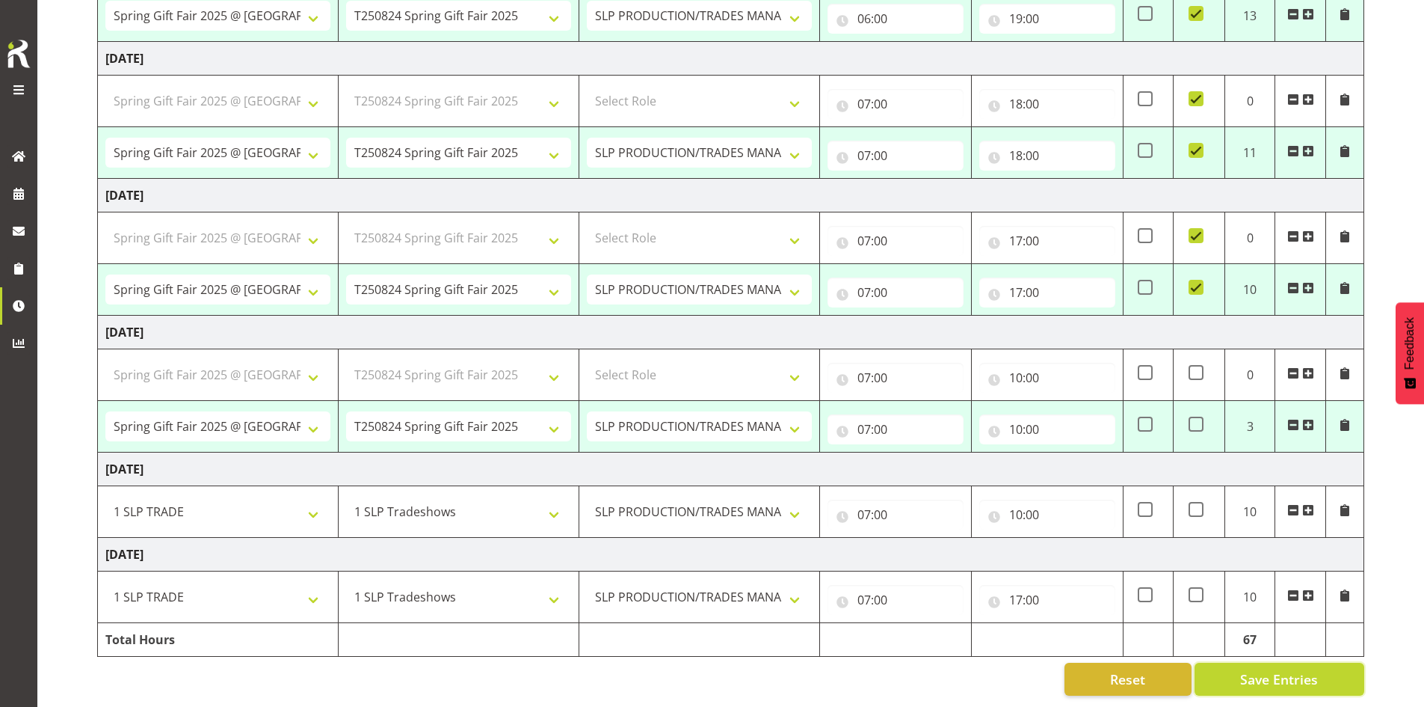
select select "15"
select select "1798"
select select "15"
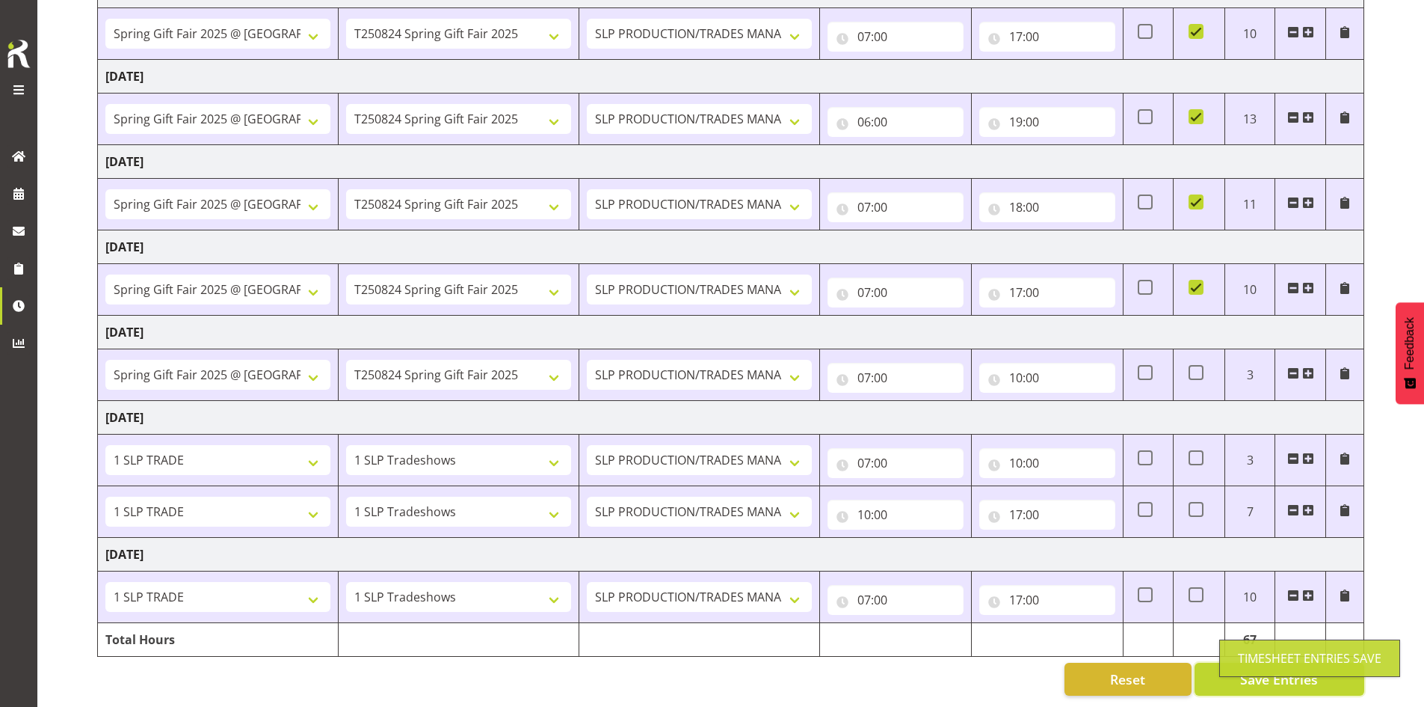
scroll to position [273, 0]
